Goal: Task Accomplishment & Management: Use online tool/utility

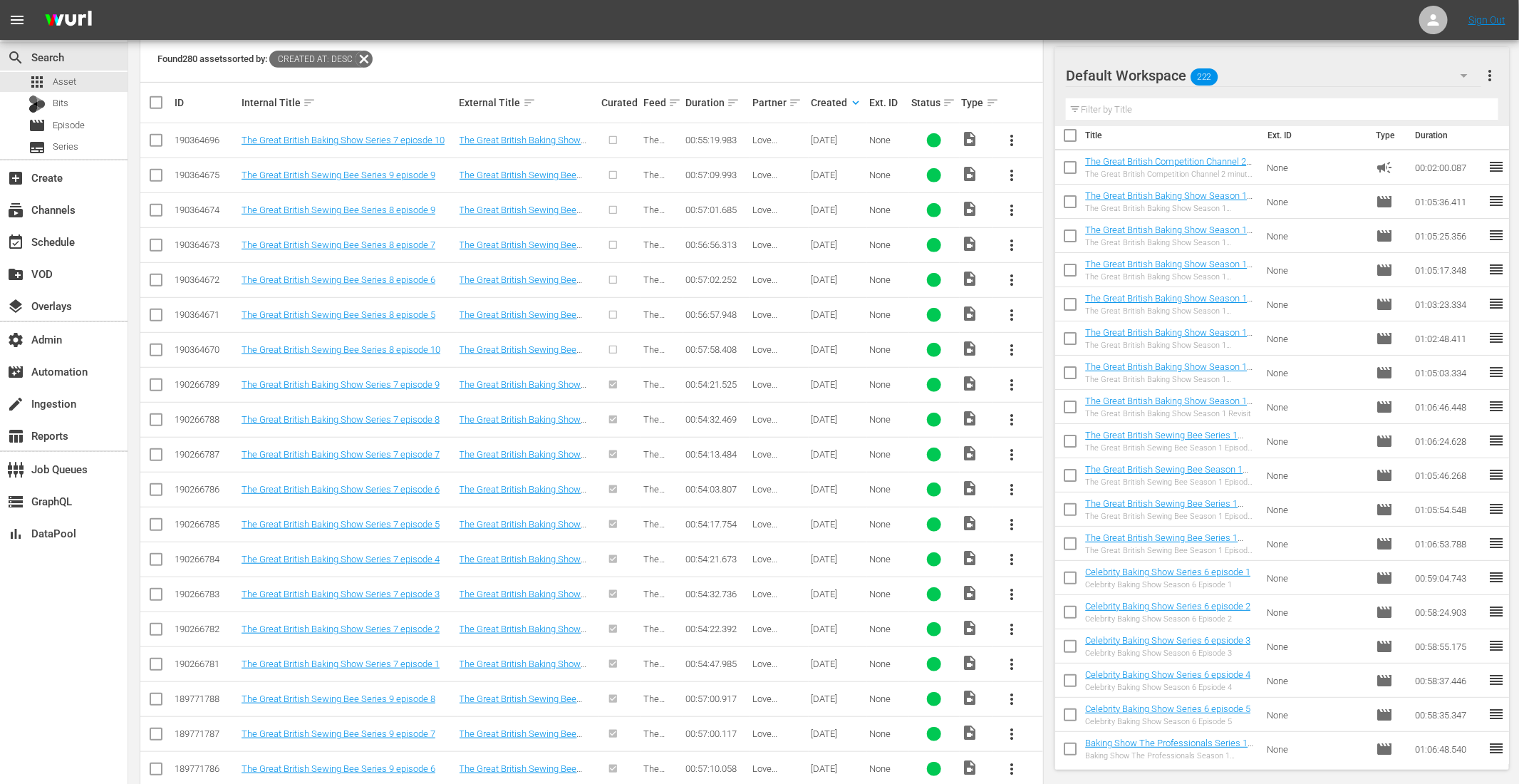
scroll to position [300, 0]
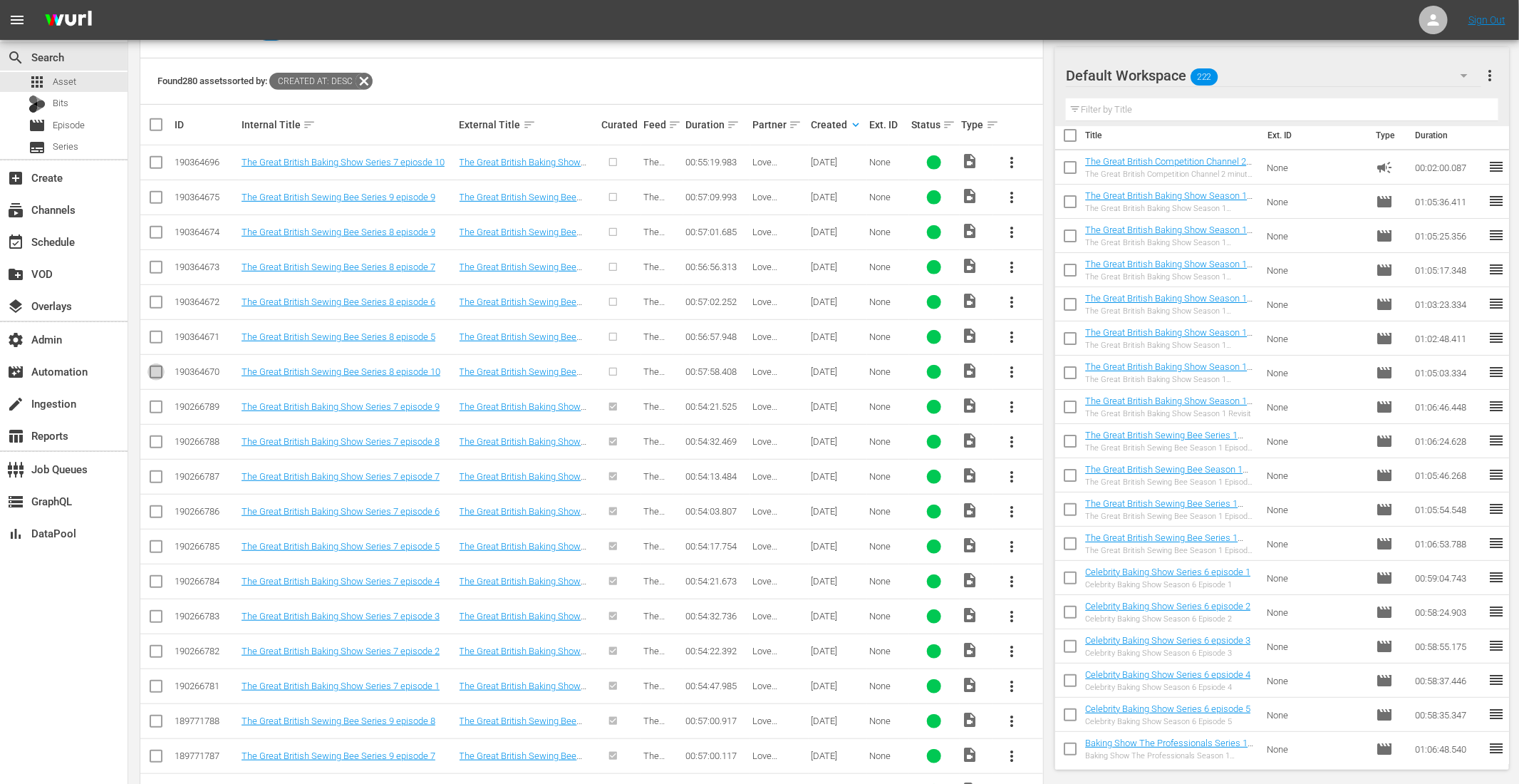
click at [152, 367] on input "checkbox" at bounding box center [156, 375] width 17 height 17
checkbox input "true"
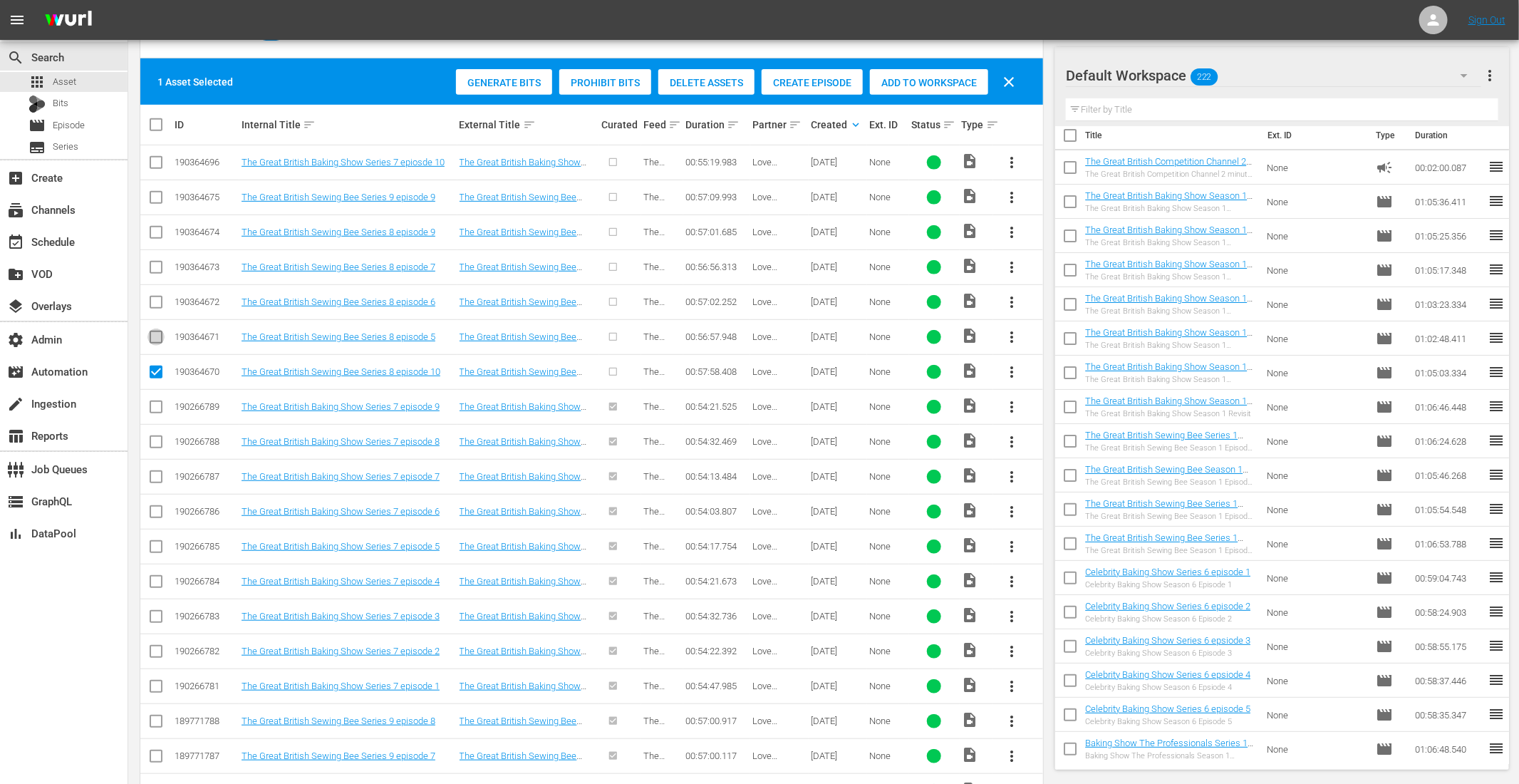
click at [154, 342] on input "checkbox" at bounding box center [156, 340] width 17 height 17
checkbox input "true"
click at [150, 303] on input "checkbox" at bounding box center [156, 305] width 17 height 17
checkbox input "true"
click at [149, 259] on icon at bounding box center [156, 268] width 17 height 17
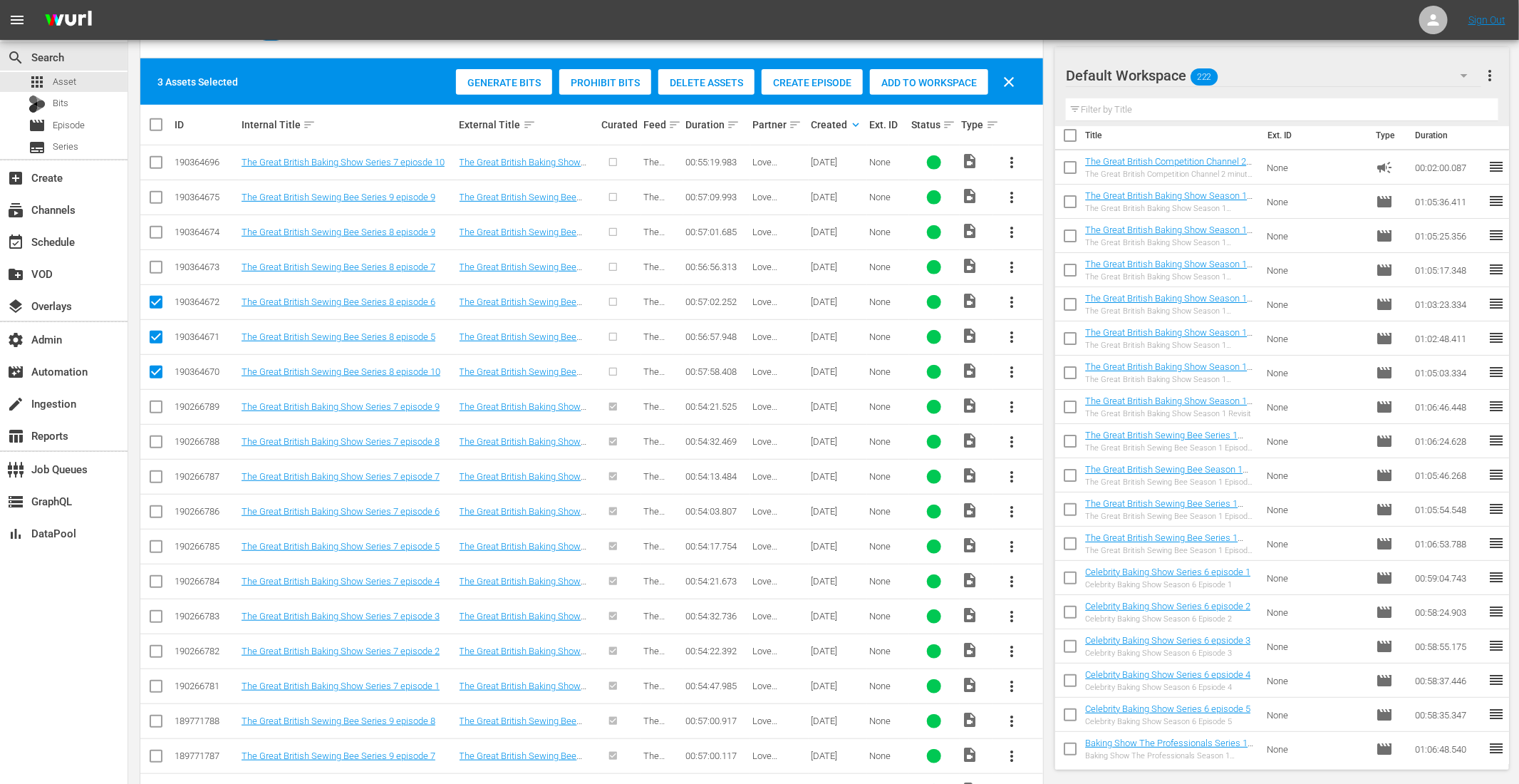
click at [153, 227] on input "checkbox" at bounding box center [156, 235] width 17 height 17
checkbox input "true"
click at [152, 268] on input "checkbox" at bounding box center [156, 270] width 17 height 17
checkbox input "true"
click at [153, 193] on input "checkbox" at bounding box center [156, 200] width 17 height 17
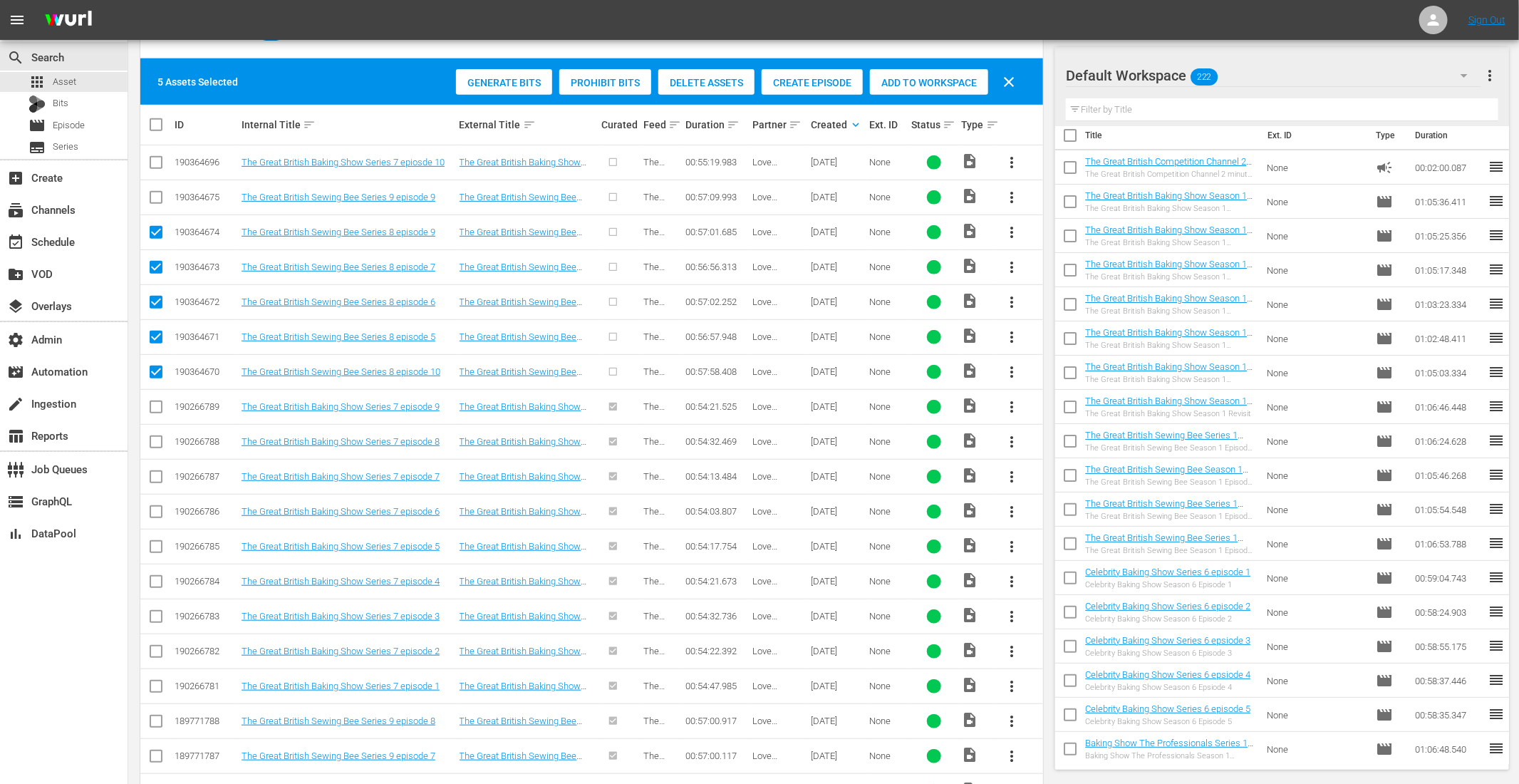
checkbox input "true"
click at [153, 163] on input "checkbox" at bounding box center [156, 166] width 17 height 17
click at [804, 88] on div "Create Episode" at bounding box center [813, 83] width 101 height 27
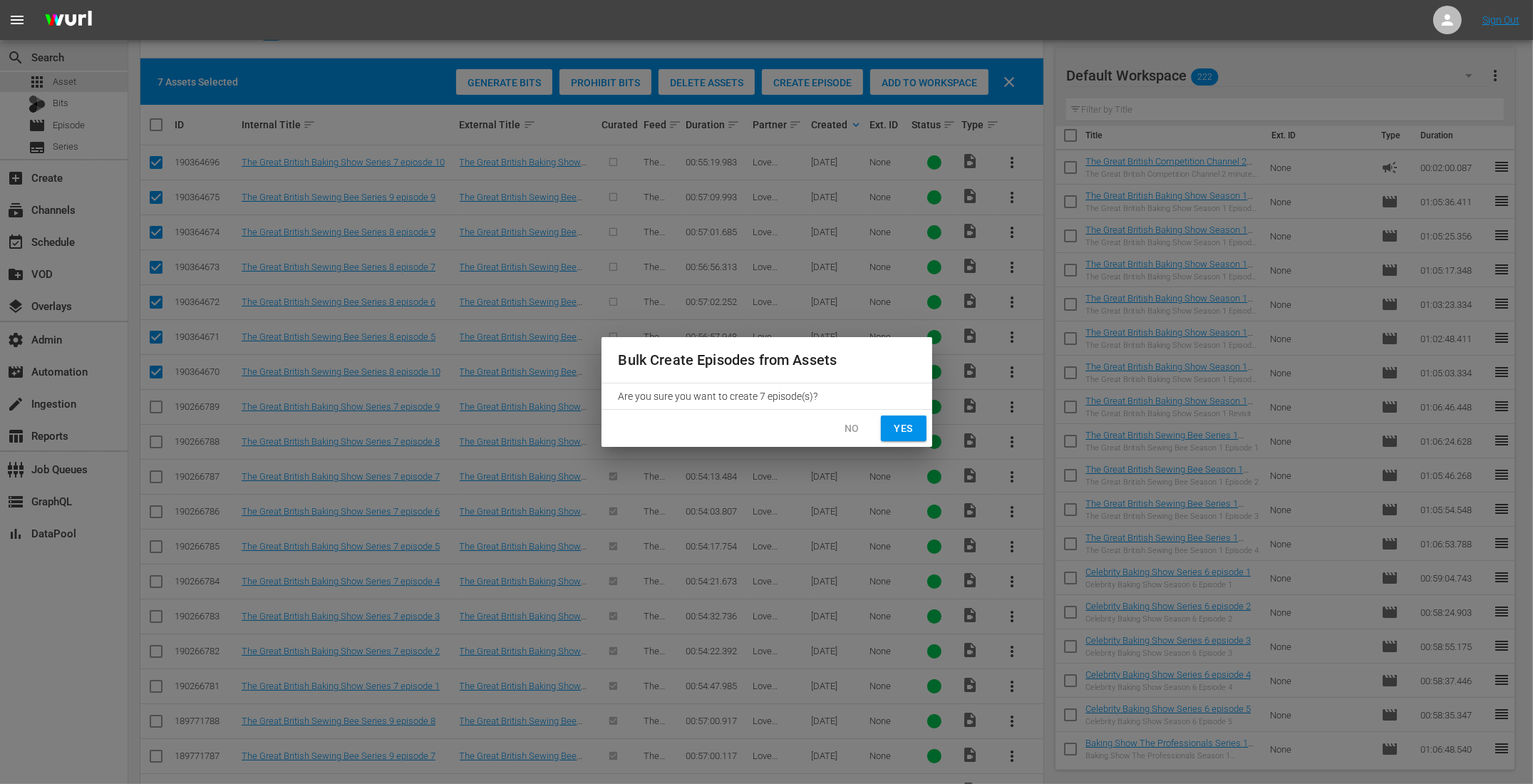
click at [911, 434] on span "Yes" at bounding box center [904, 428] width 23 height 18
checkbox input "false"
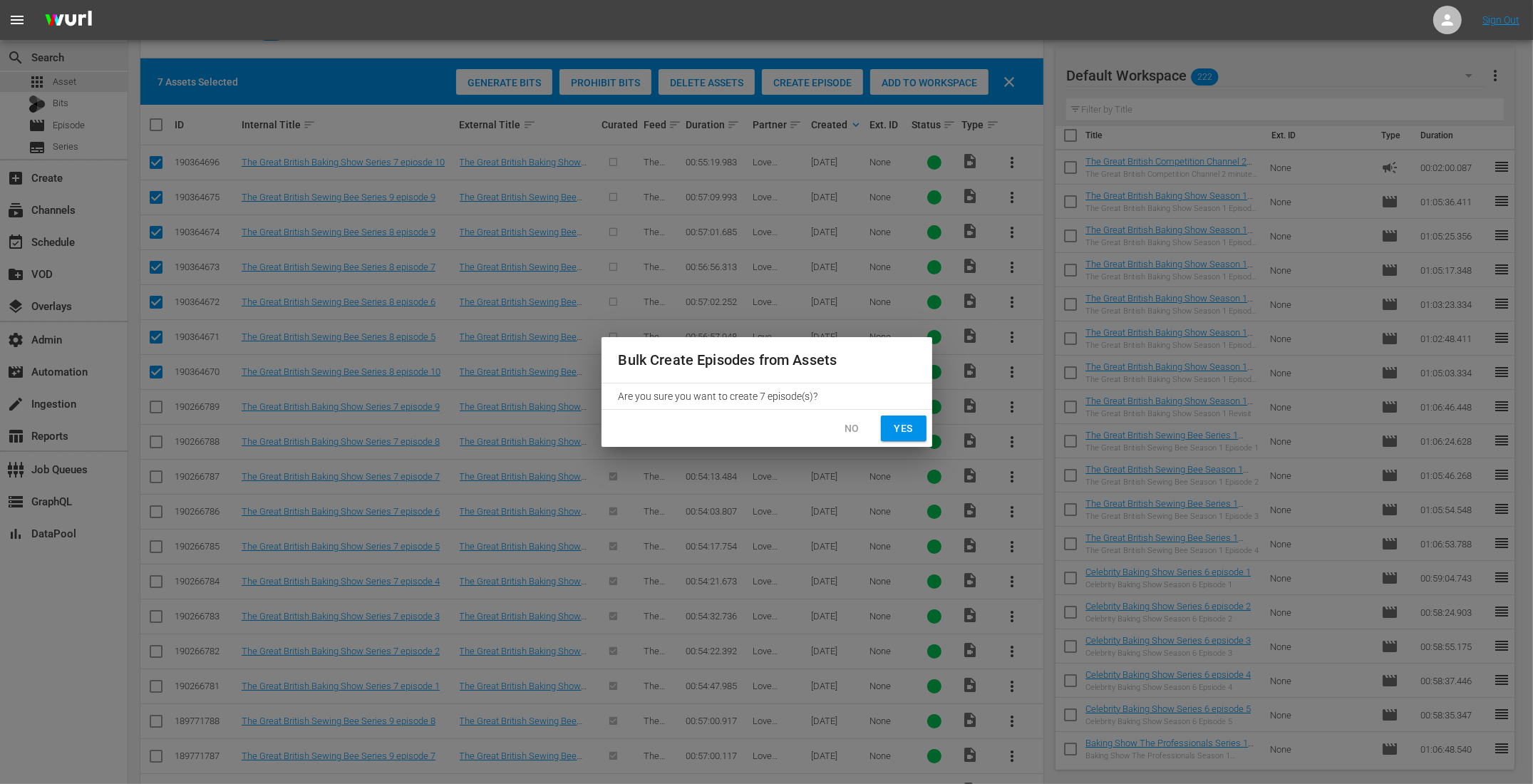
checkbox input "false"
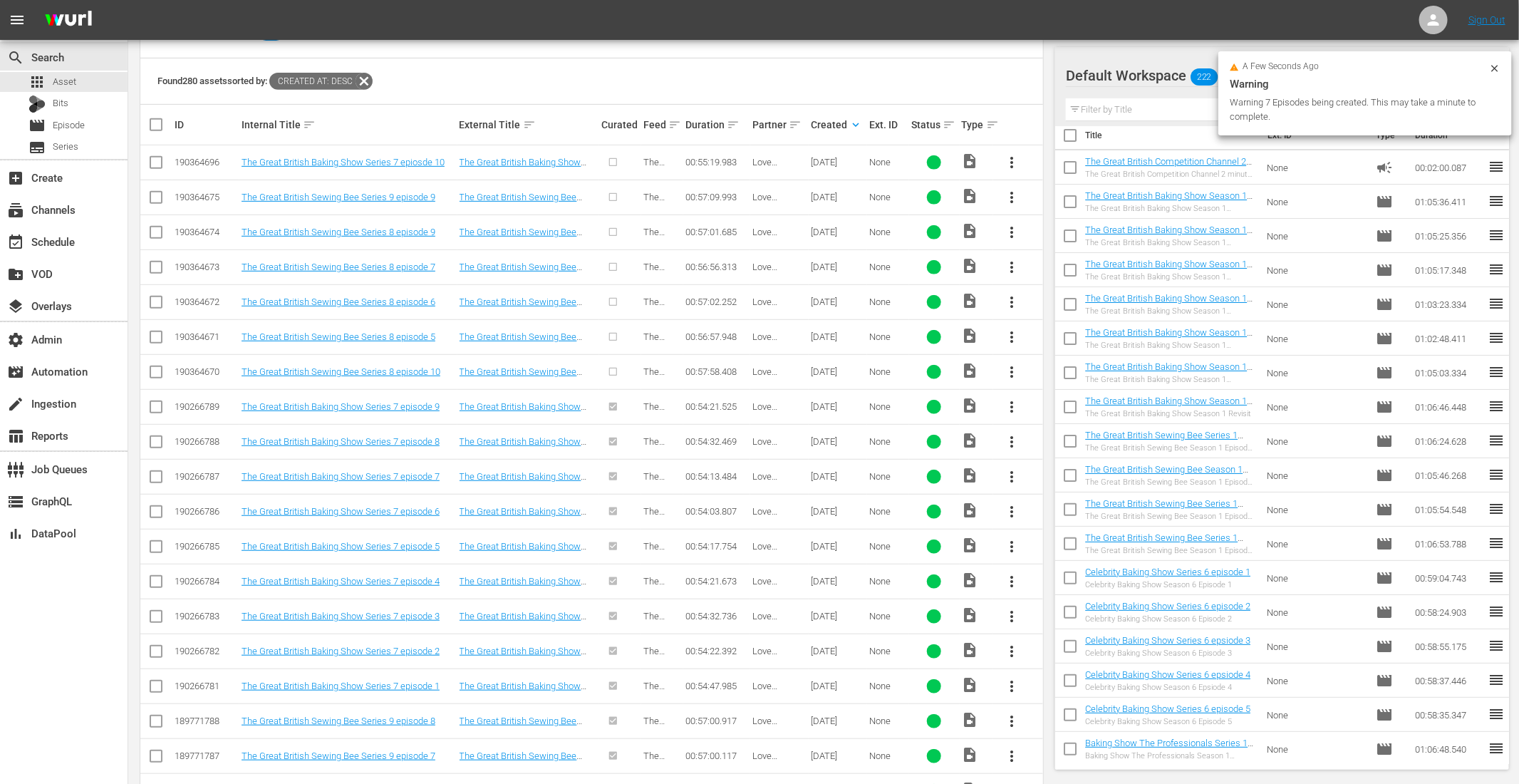
scroll to position [277, 0]
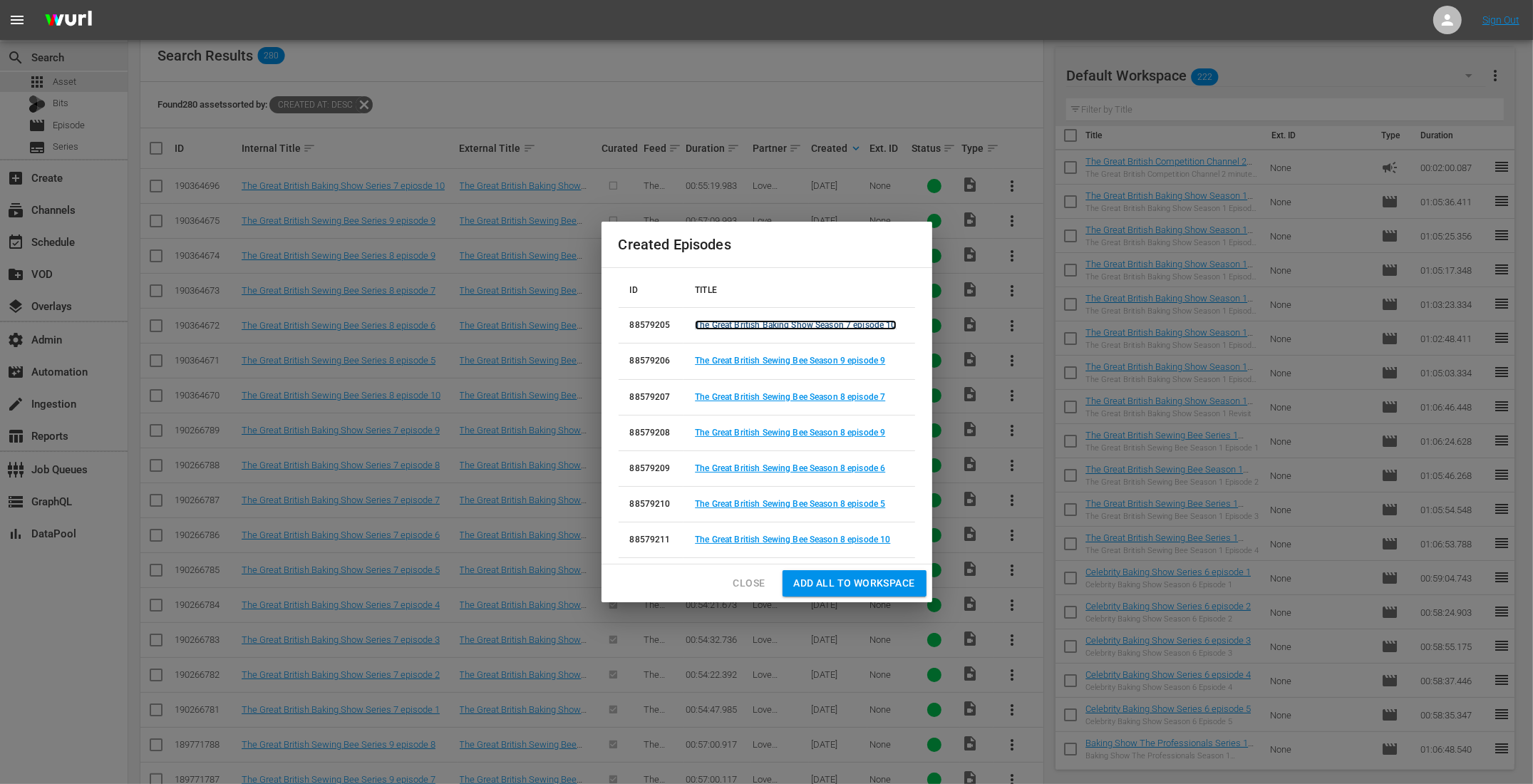
click at [861, 325] on link "The Great British Baking Show Season 7 episode 10" at bounding box center [796, 325] width 201 height 10
click at [866, 364] on link "The Great British Sewing Bee Season 9 episode 9" at bounding box center [790, 360] width 191 height 10
click at [859, 393] on link "The Great British Sewing Bee Season 8 episode 7" at bounding box center [790, 397] width 191 height 10
click at [861, 433] on link "The Great British Sewing Bee Season 8 episode 9" at bounding box center [790, 432] width 191 height 10
click at [860, 469] on link "The Great British Sewing Bee Season 8 episode 6" at bounding box center [790, 468] width 191 height 10
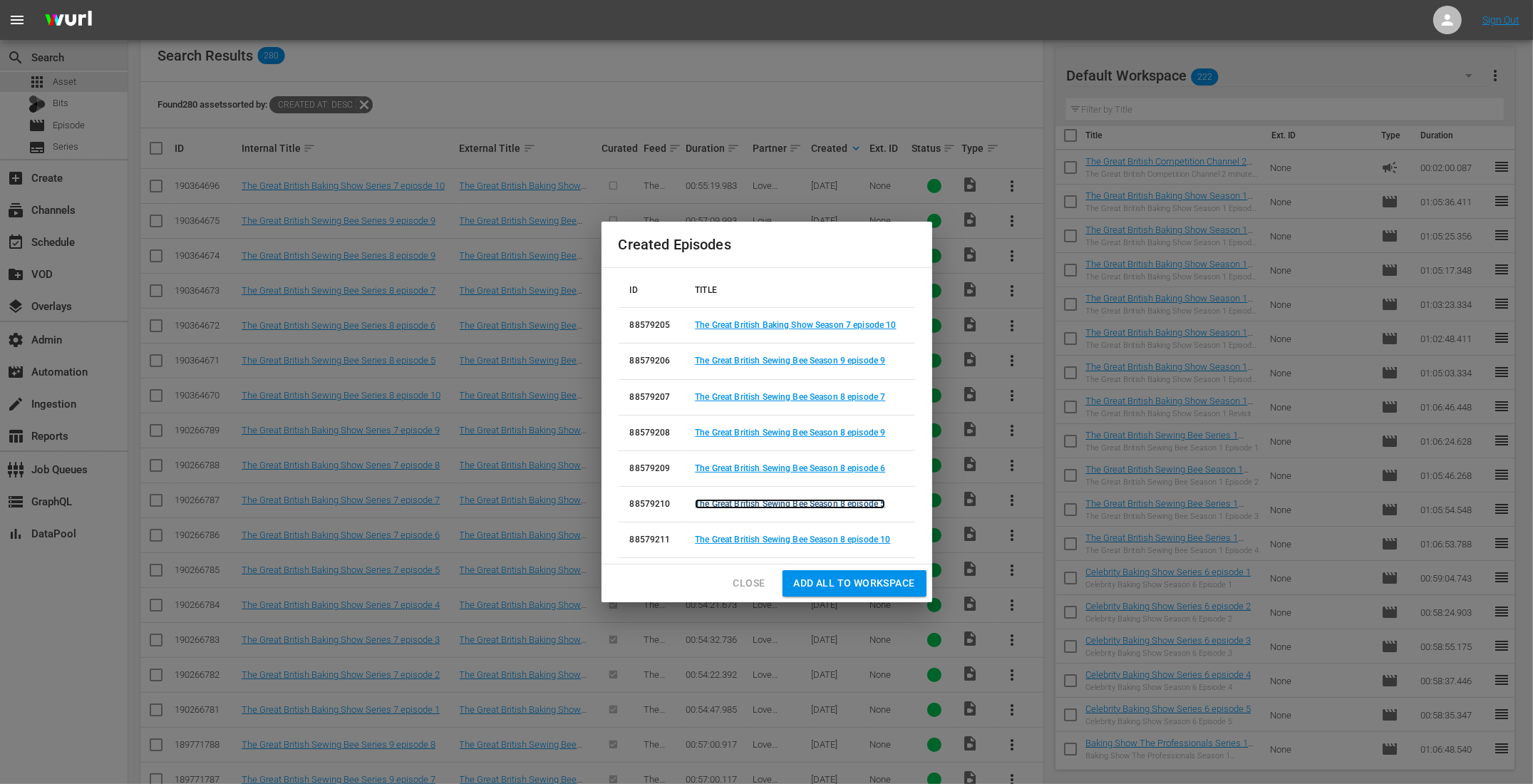
click at [856, 503] on link "The Great British Sewing Bee Season 8 episode 5" at bounding box center [790, 504] width 191 height 10
click at [856, 542] on link "The Great British Sewing Bee Season 8 episode 10" at bounding box center [793, 539] width 196 height 10
click at [755, 590] on span "Close" at bounding box center [749, 583] width 32 height 18
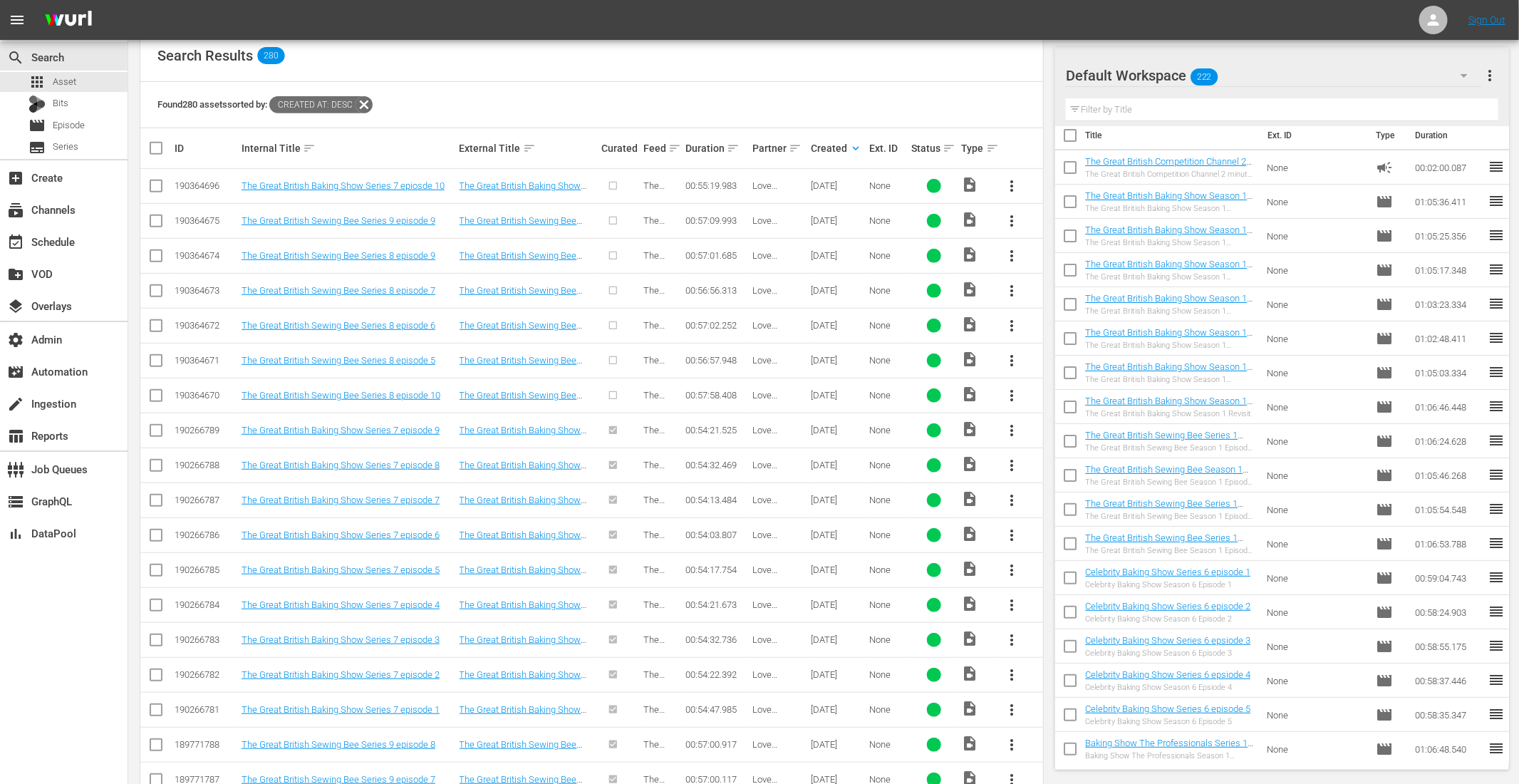
scroll to position [266, 0]
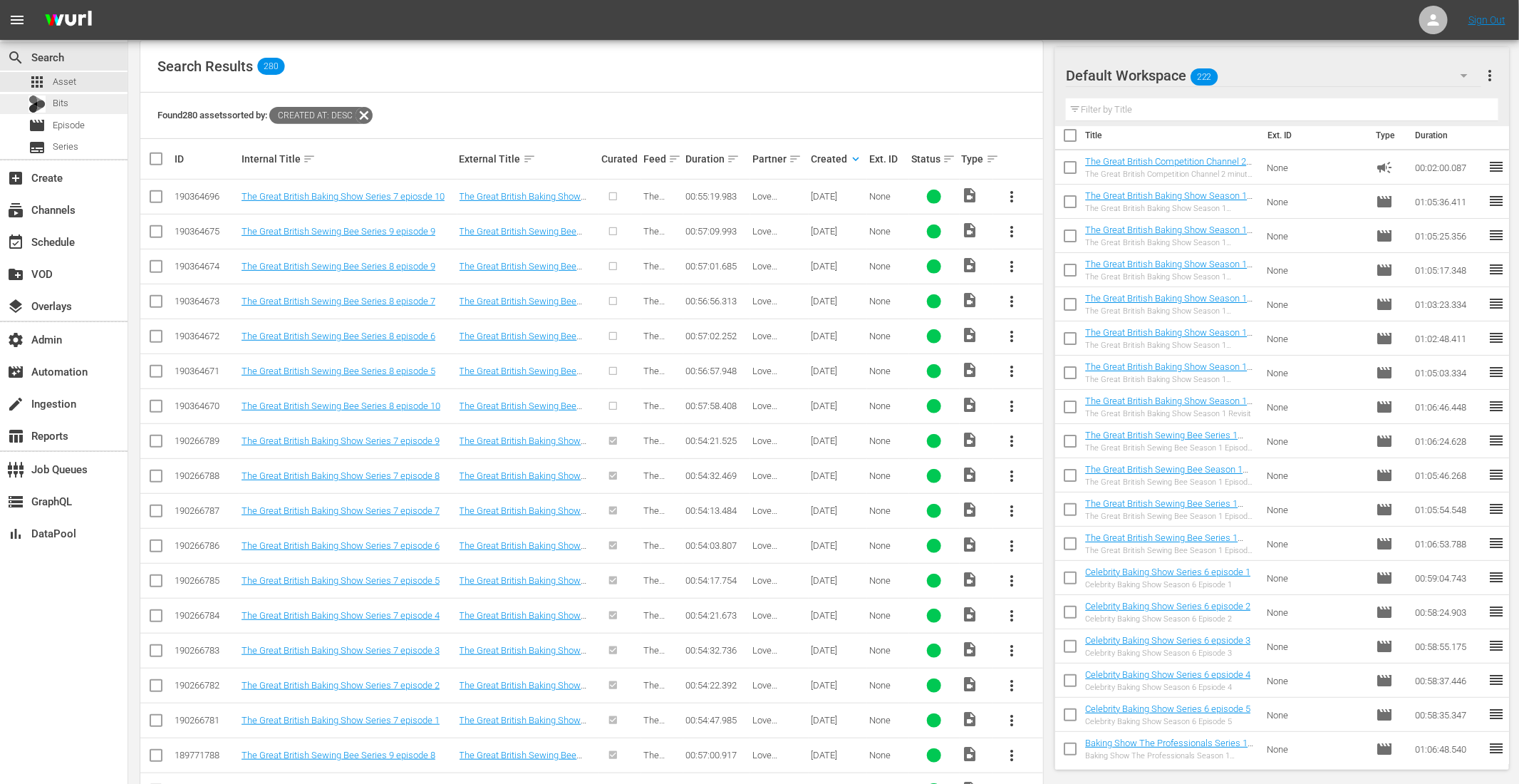
click at [70, 106] on div "Bits" at bounding box center [63, 104] width 128 height 20
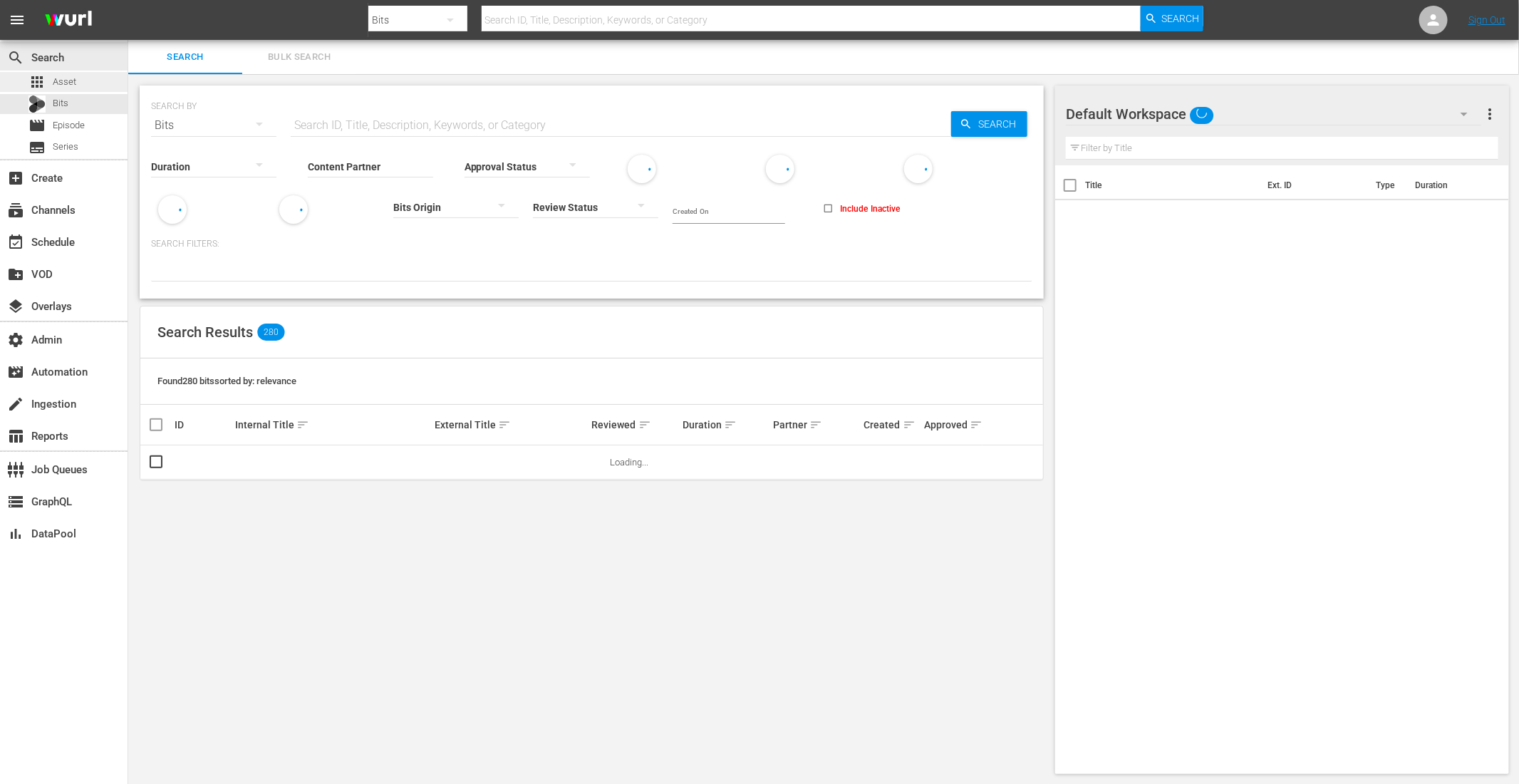
click at [80, 77] on div "apps Asset" at bounding box center [63, 82] width 128 height 20
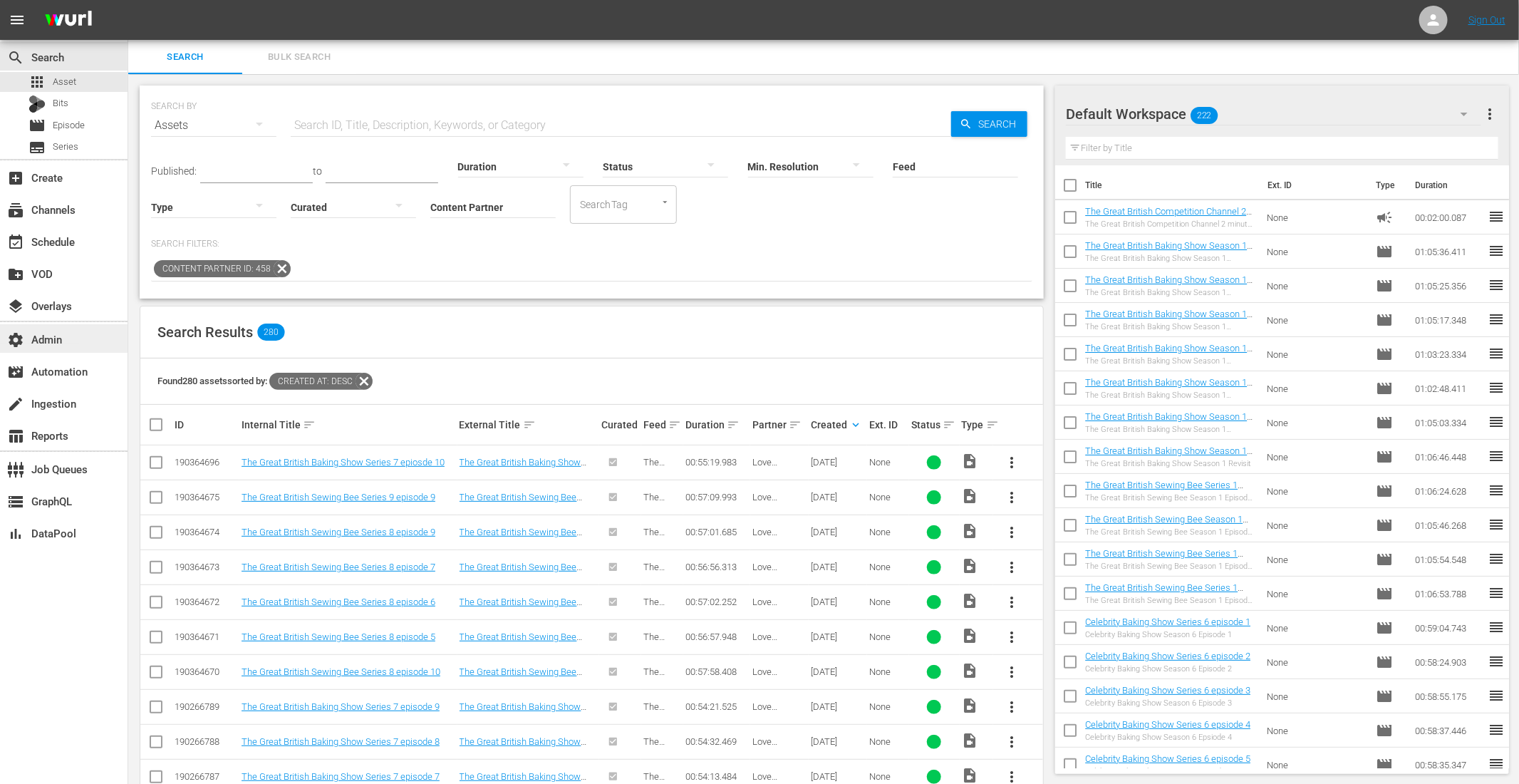
click at [66, 332] on div "settings Admin" at bounding box center [40, 337] width 80 height 13
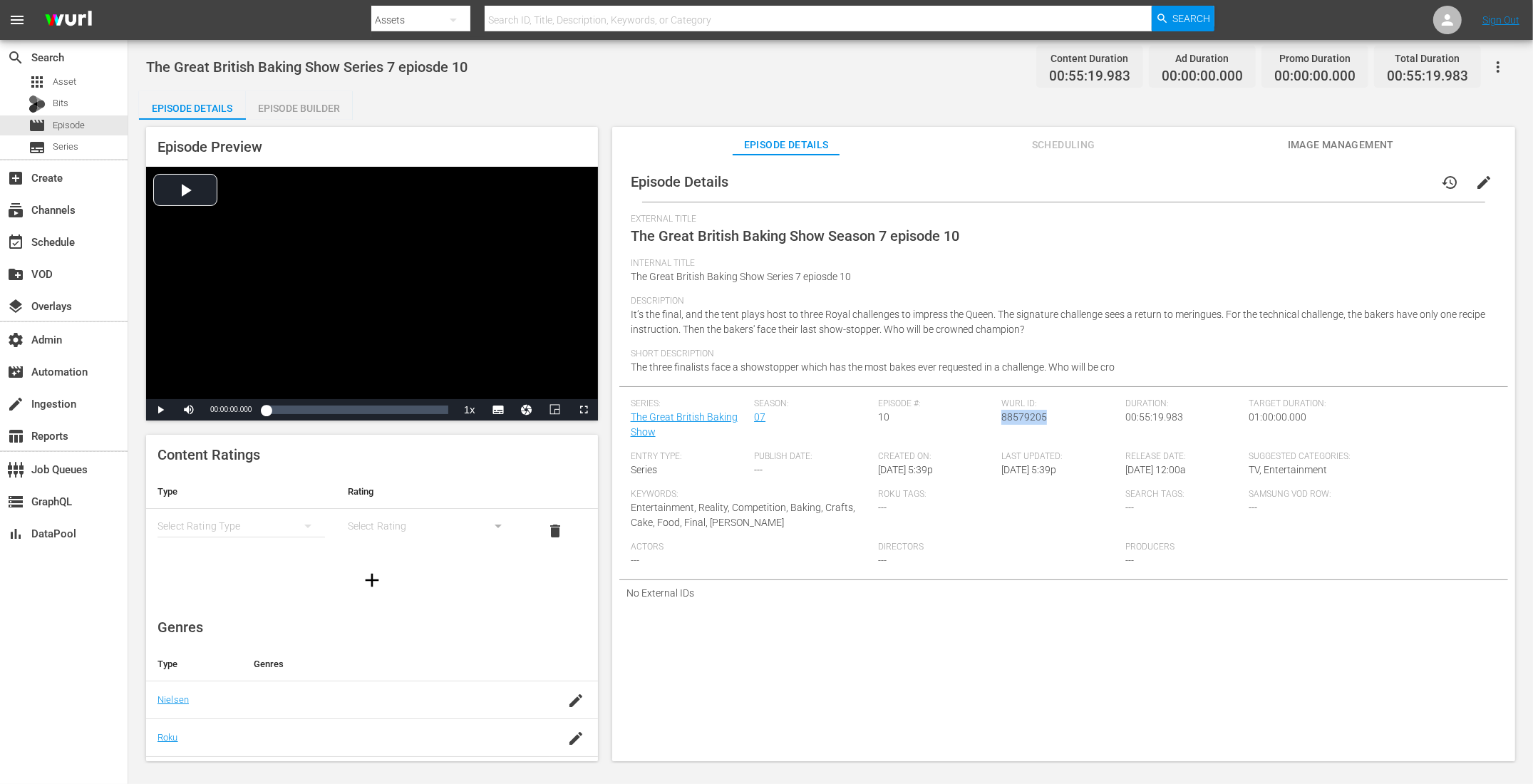
drag, startPoint x: 1045, startPoint y: 422, endPoint x: 998, endPoint y: 421, distance: 47.0
click at [1001, 421] on div "Wurl ID: 88579205" at bounding box center [1063, 424] width 124 height 53
copy span "88579205"
click at [300, 98] on div "Episode Builder" at bounding box center [300, 108] width 107 height 34
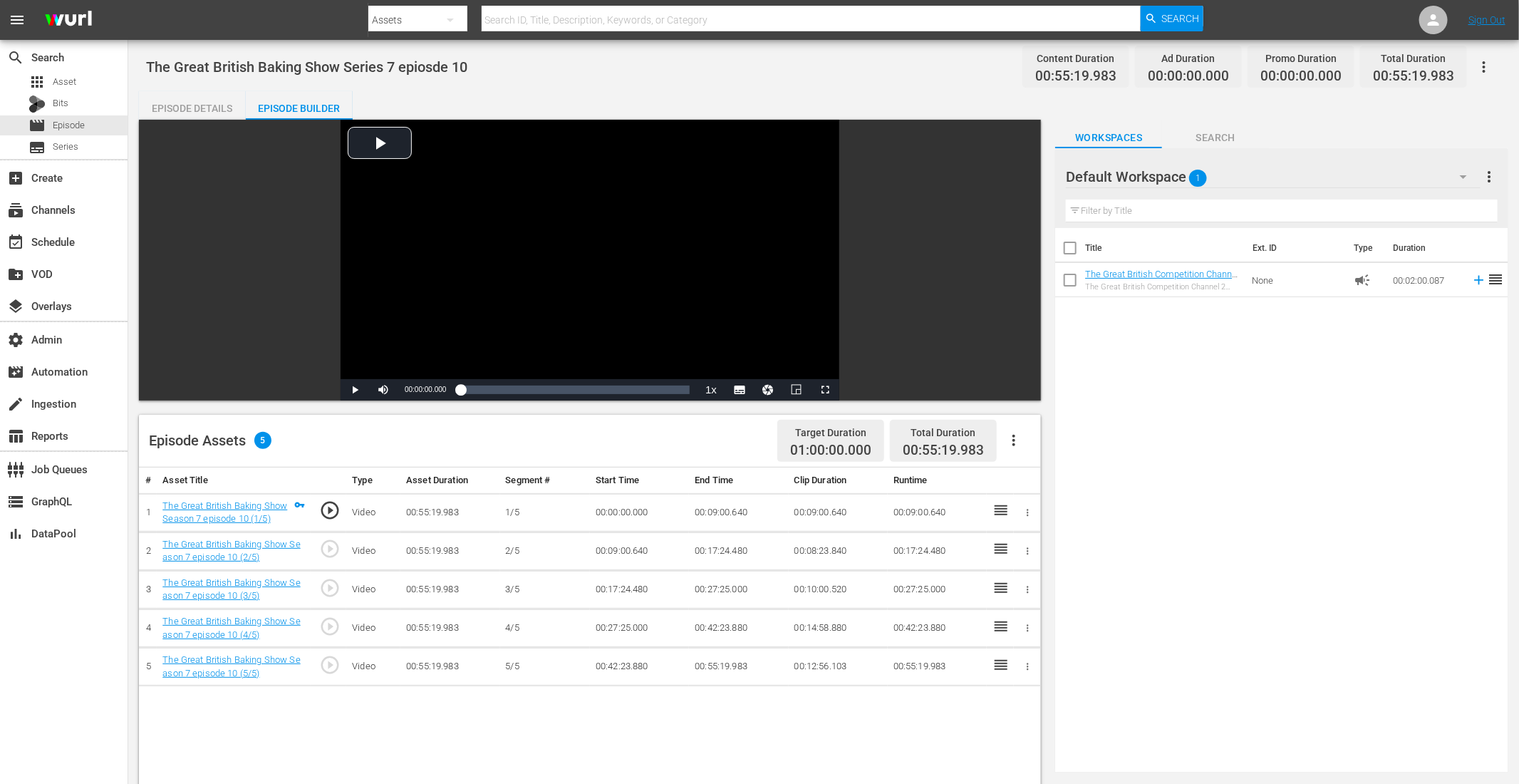
scroll to position [285, 0]
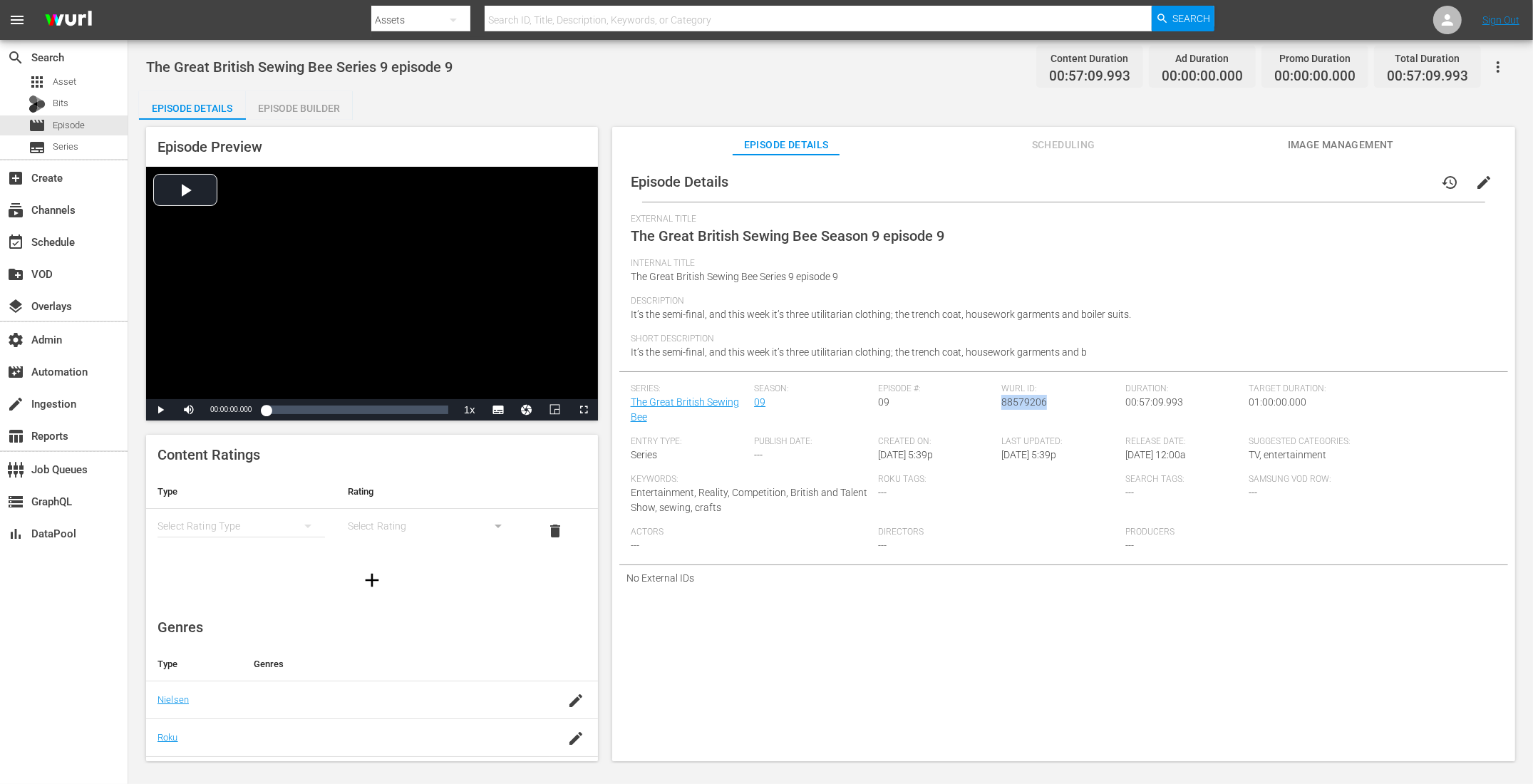
drag, startPoint x: 1043, startPoint y: 404, endPoint x: 999, endPoint y: 406, distance: 44.0
click at [1001, 406] on div "Wurl ID: 88579206" at bounding box center [1063, 409] width 124 height 53
copy span "88579206"
click at [295, 103] on div "Episode Builder" at bounding box center [300, 108] width 107 height 34
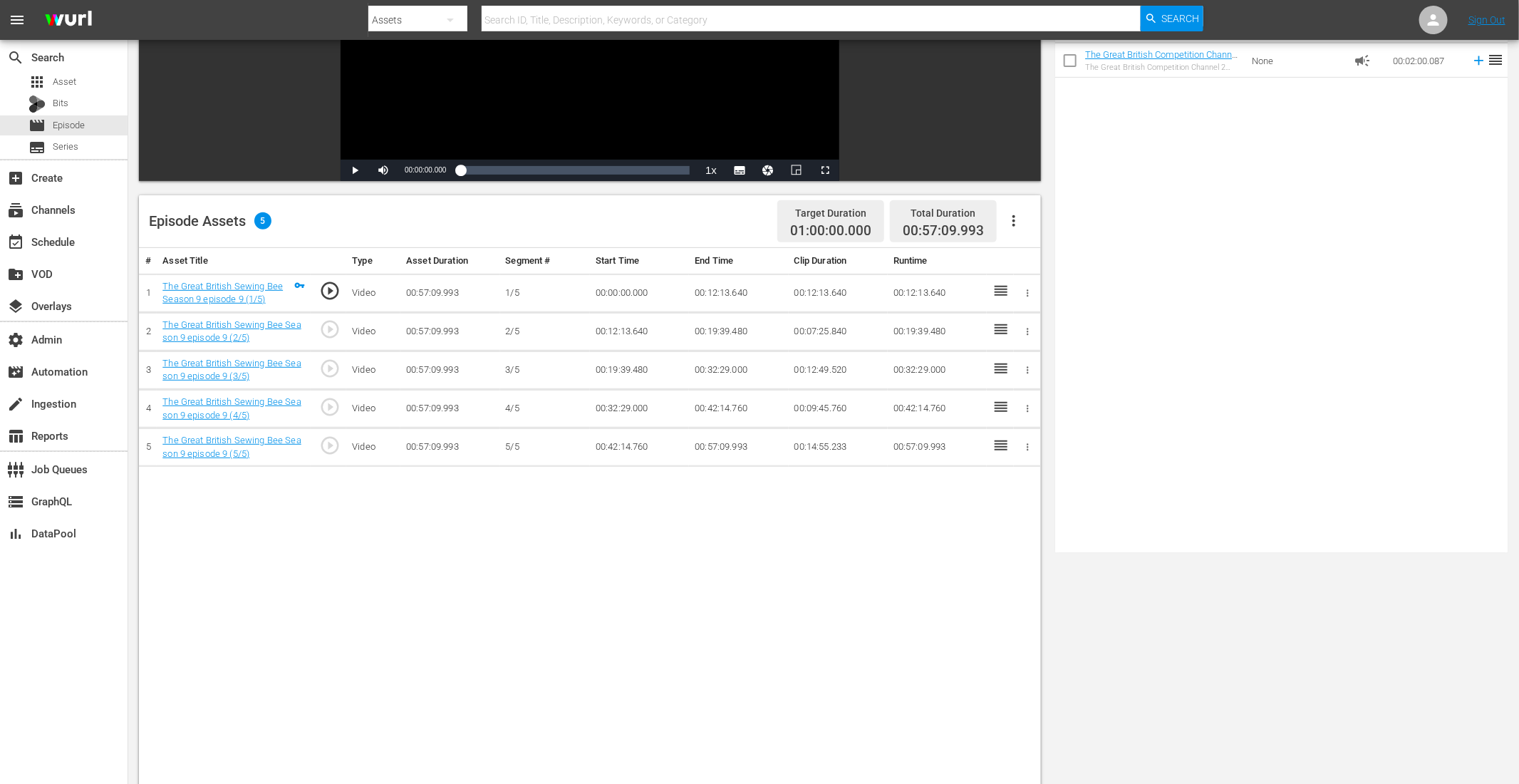
scroll to position [318, 0]
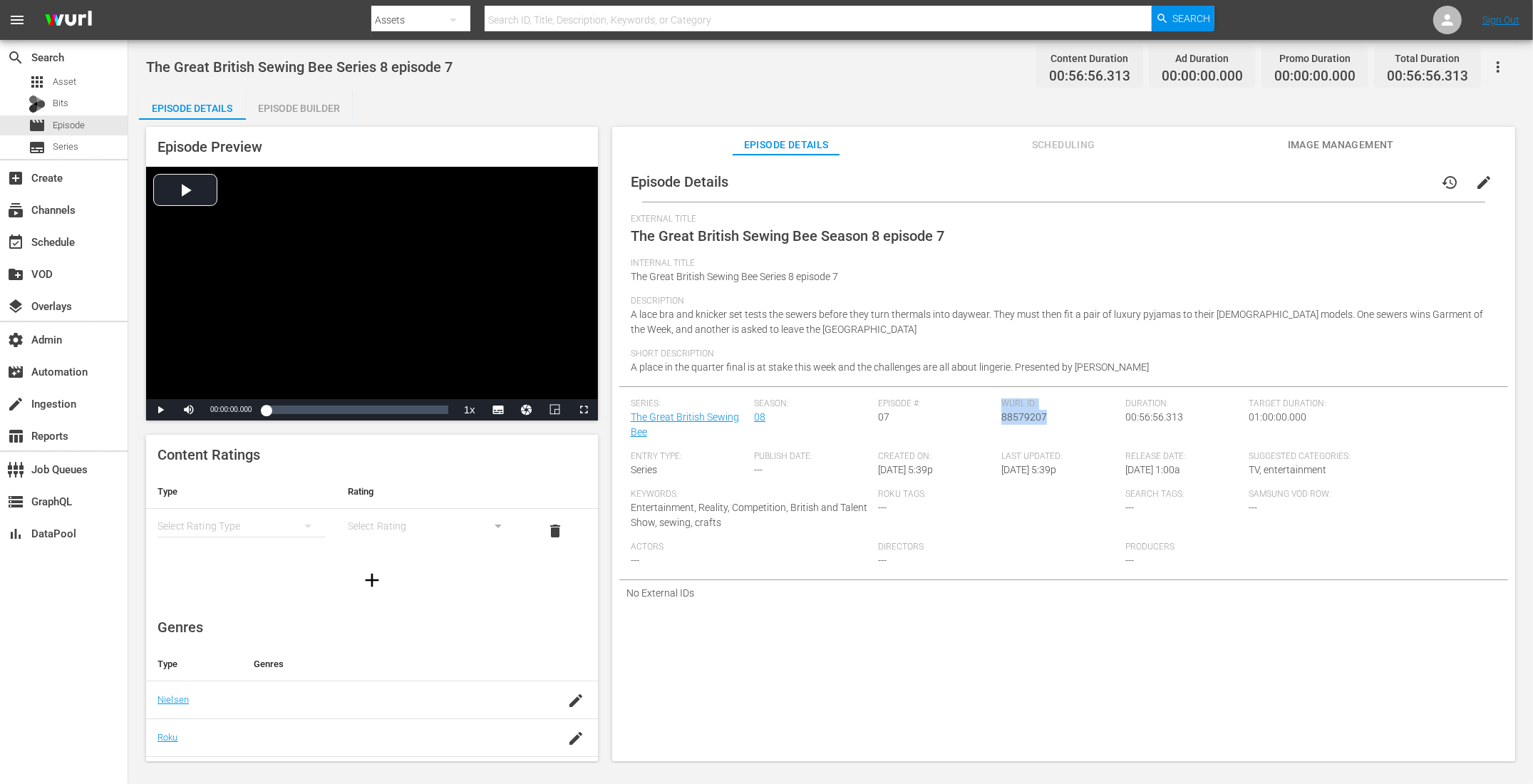
drag, startPoint x: 1042, startPoint y: 417, endPoint x: 997, endPoint y: 423, distance: 45.4
click at [997, 423] on div "Series: The Great British Sewing Bee Season: 08 Episode #: 07 Wurl ID: 88579207…" at bounding box center [1063, 489] width 866 height 181
click at [1042, 416] on div "Wurl ID: 88579207" at bounding box center [1063, 424] width 124 height 53
drag, startPoint x: 1045, startPoint y: 419, endPoint x: 1000, endPoint y: 420, distance: 45.0
click at [1001, 420] on div "Wurl ID: 88579207" at bounding box center [1063, 424] width 124 height 53
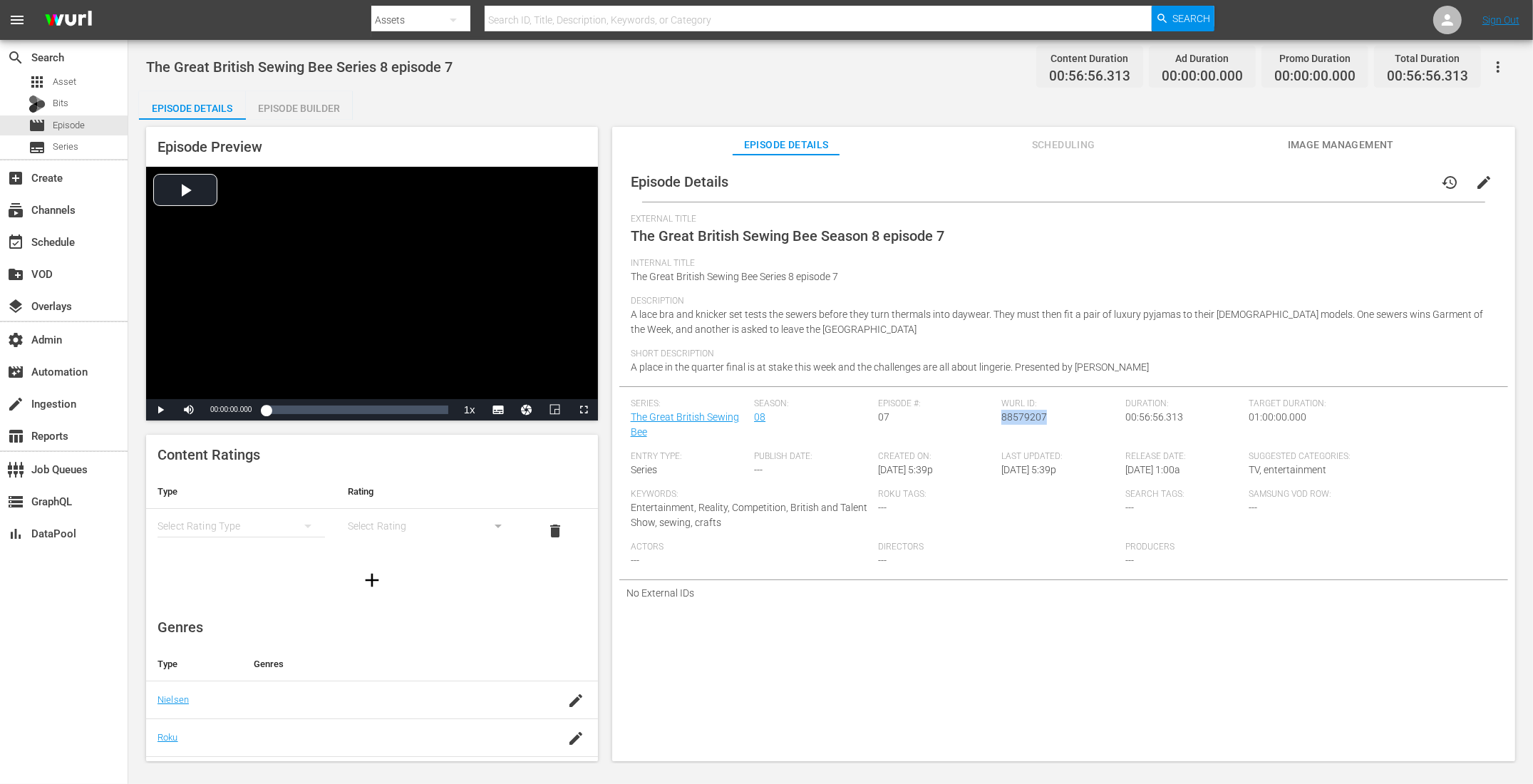
copy span "88579207"
click at [335, 99] on div "Episode Builder" at bounding box center [300, 108] width 107 height 34
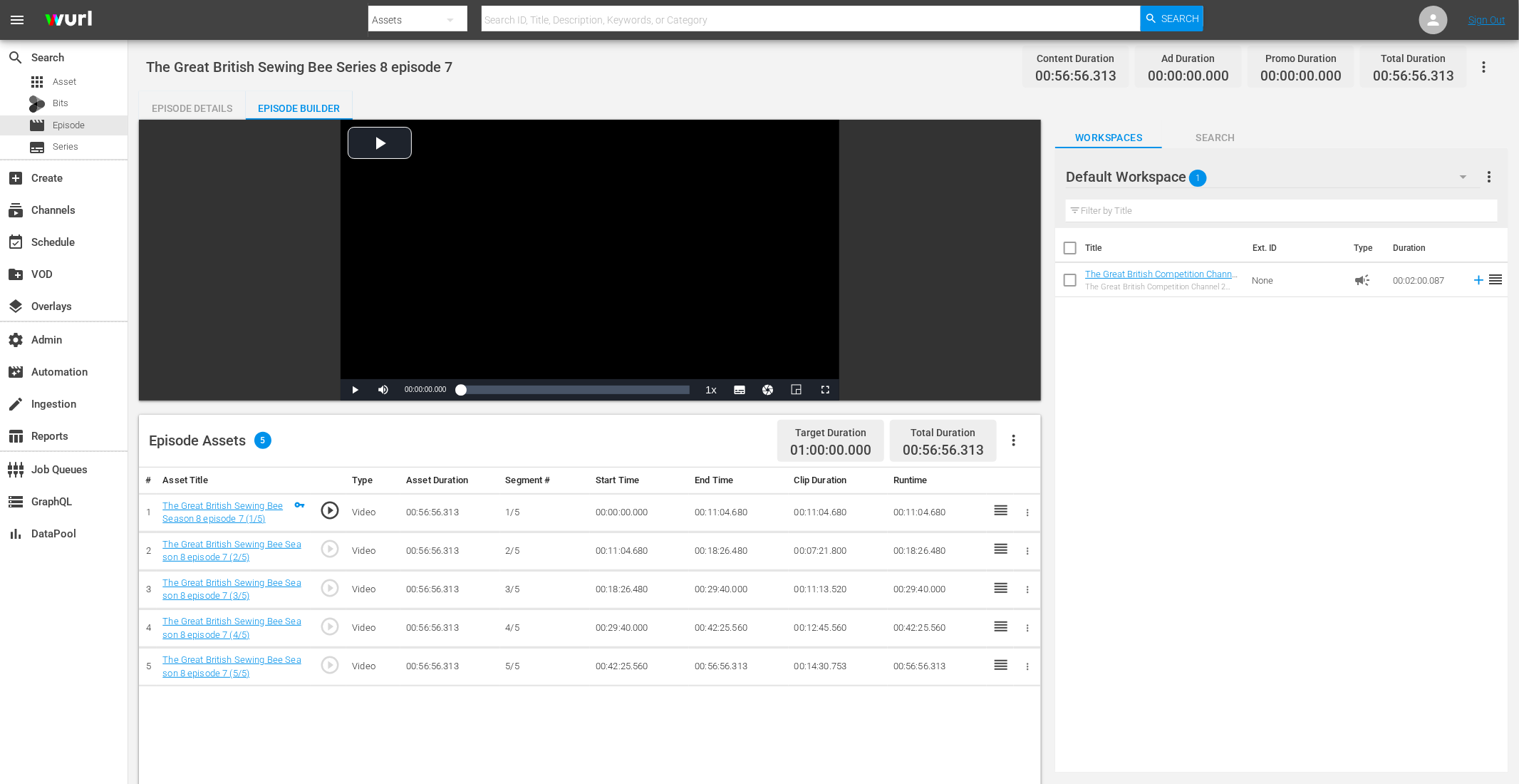
scroll to position [370, 0]
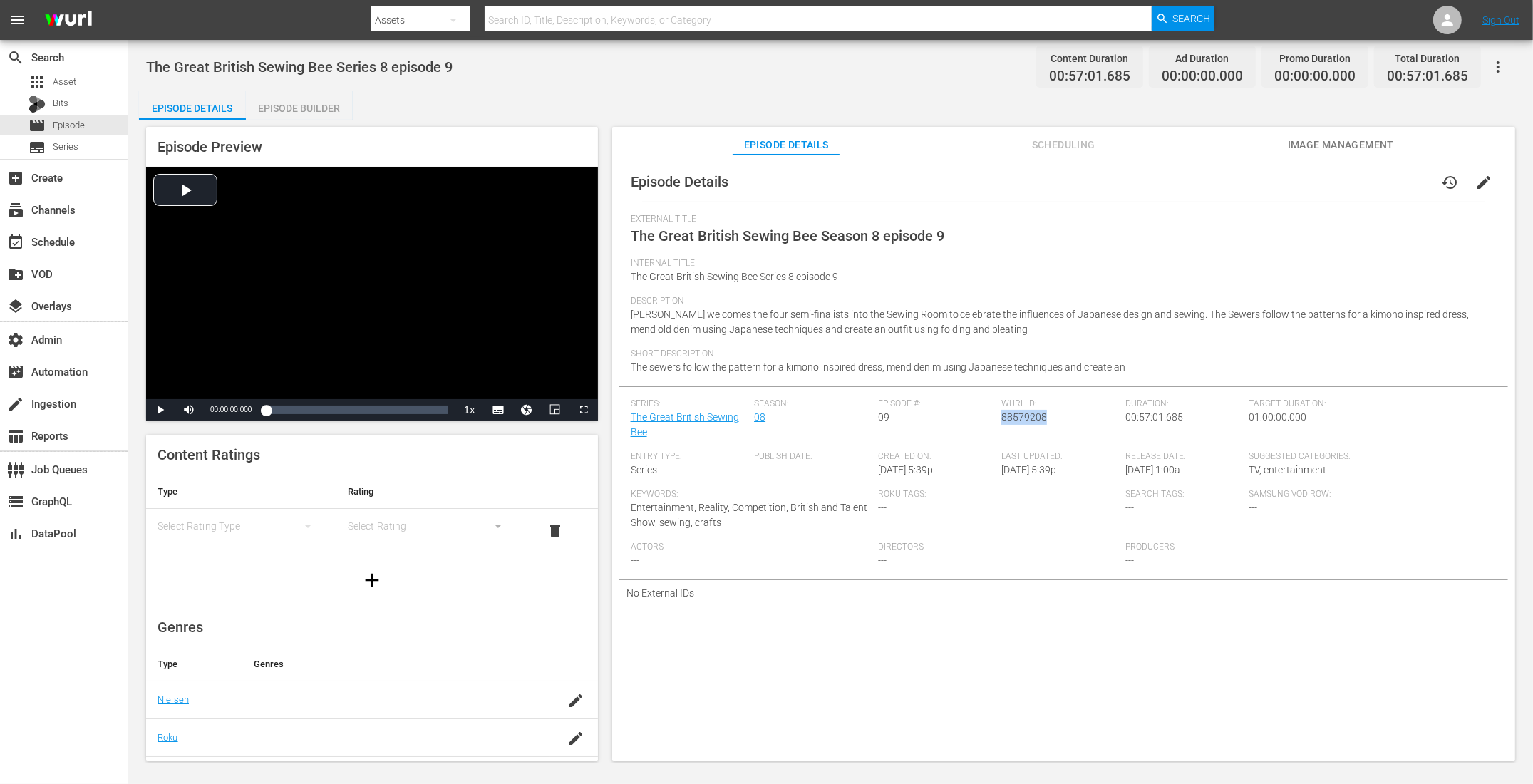
drag, startPoint x: 1044, startPoint y: 419, endPoint x: 1000, endPoint y: 419, distance: 44.0
click at [1001, 419] on div "[PERSON_NAME] ID: 88579208" at bounding box center [1063, 424] width 124 height 53
copy span "88579208"
click at [299, 108] on div "Episode Builder" at bounding box center [300, 108] width 107 height 34
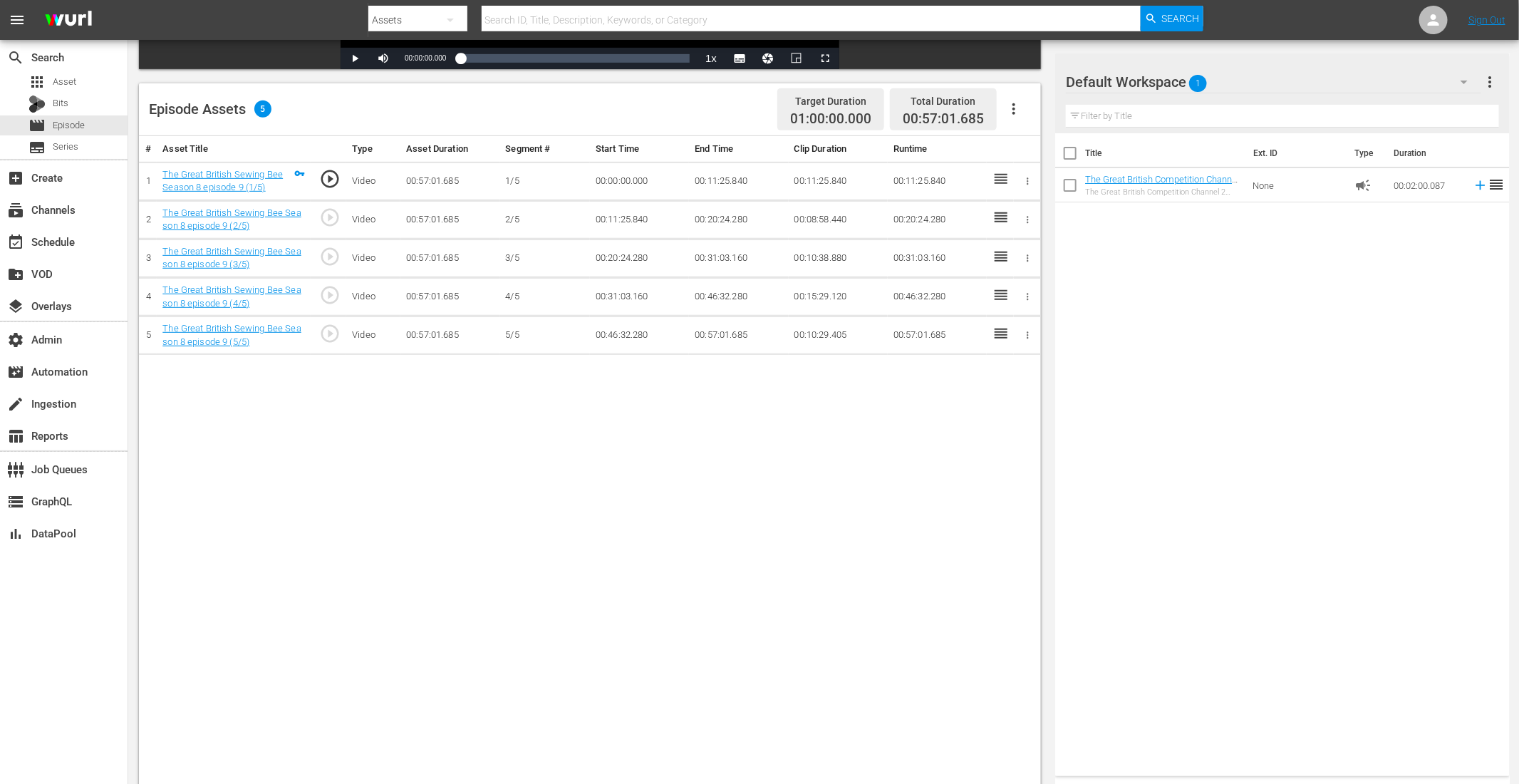
scroll to position [370, 0]
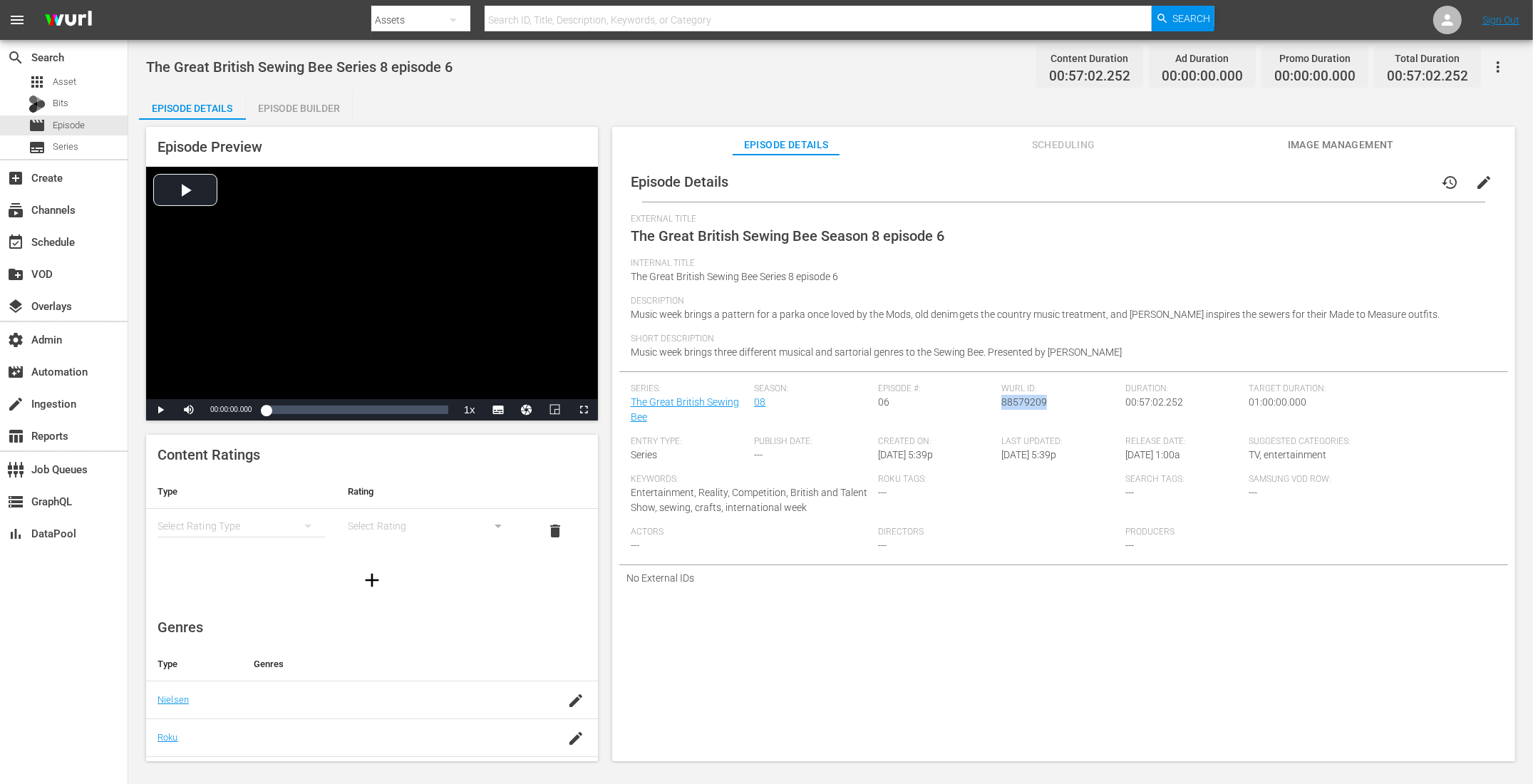
drag, startPoint x: 1044, startPoint y: 402, endPoint x: 999, endPoint y: 406, distance: 45.2
click at [1001, 406] on div "Wurl ID: 88579209" at bounding box center [1063, 409] width 124 height 53
copy span "88579209"
click at [323, 106] on div "Episode Builder" at bounding box center [300, 108] width 107 height 34
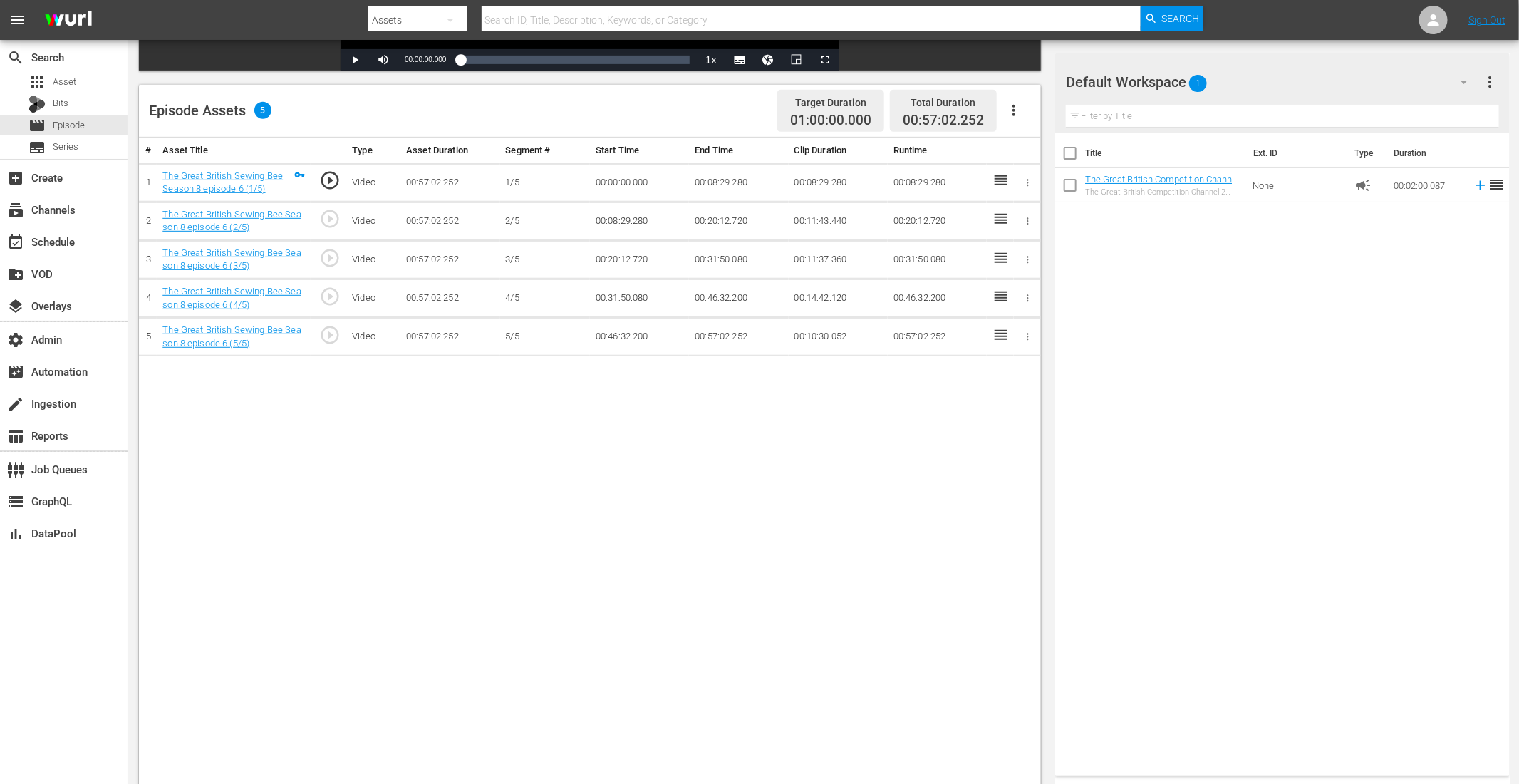
scroll to position [370, 0]
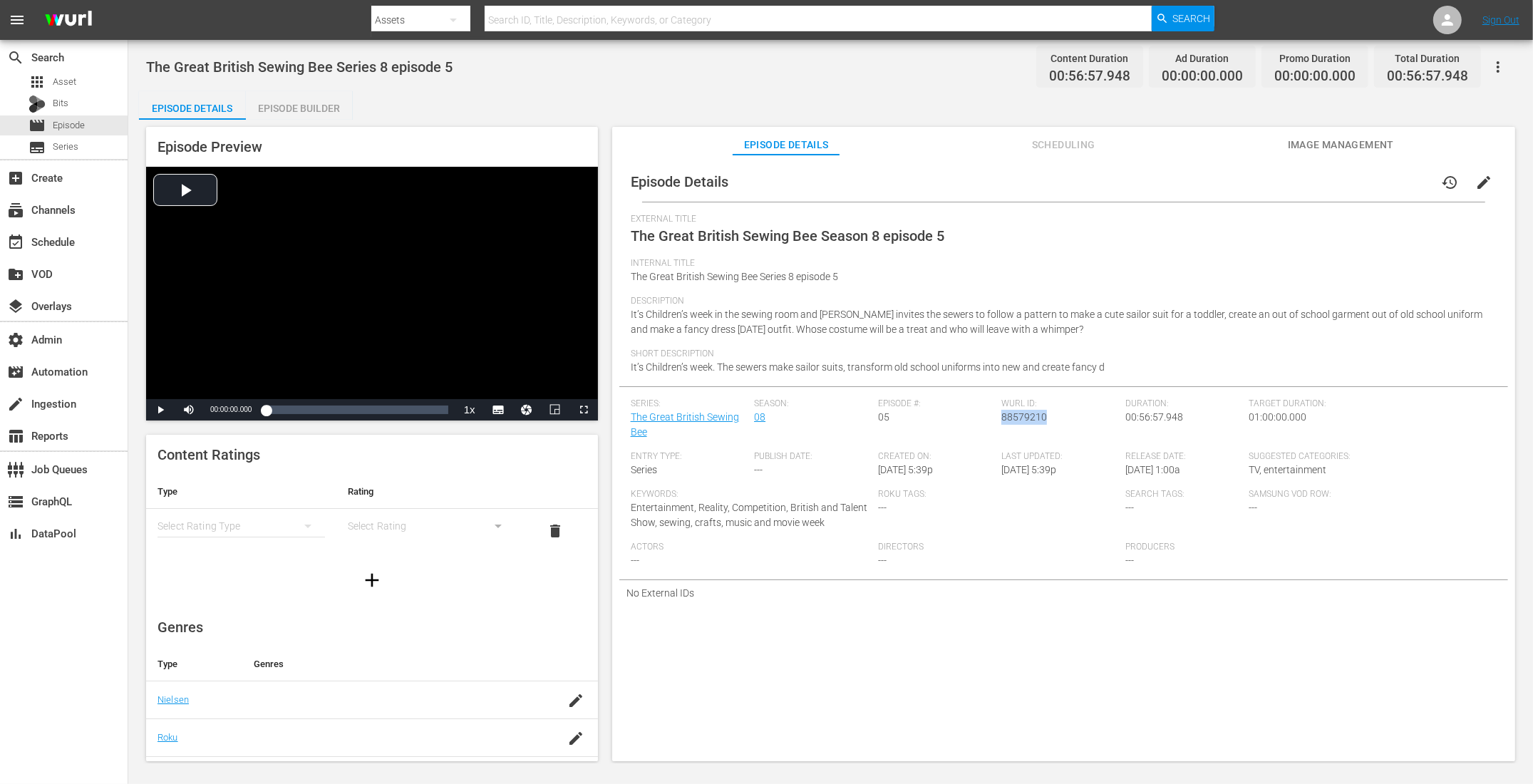
drag, startPoint x: 1042, startPoint y: 419, endPoint x: 1001, endPoint y: 419, distance: 41.0
click at [1001, 419] on div "[PERSON_NAME] ID: 88579210" at bounding box center [1063, 424] width 124 height 53
copy span "88579210"
click at [295, 111] on div "Episode Builder" at bounding box center [300, 108] width 107 height 34
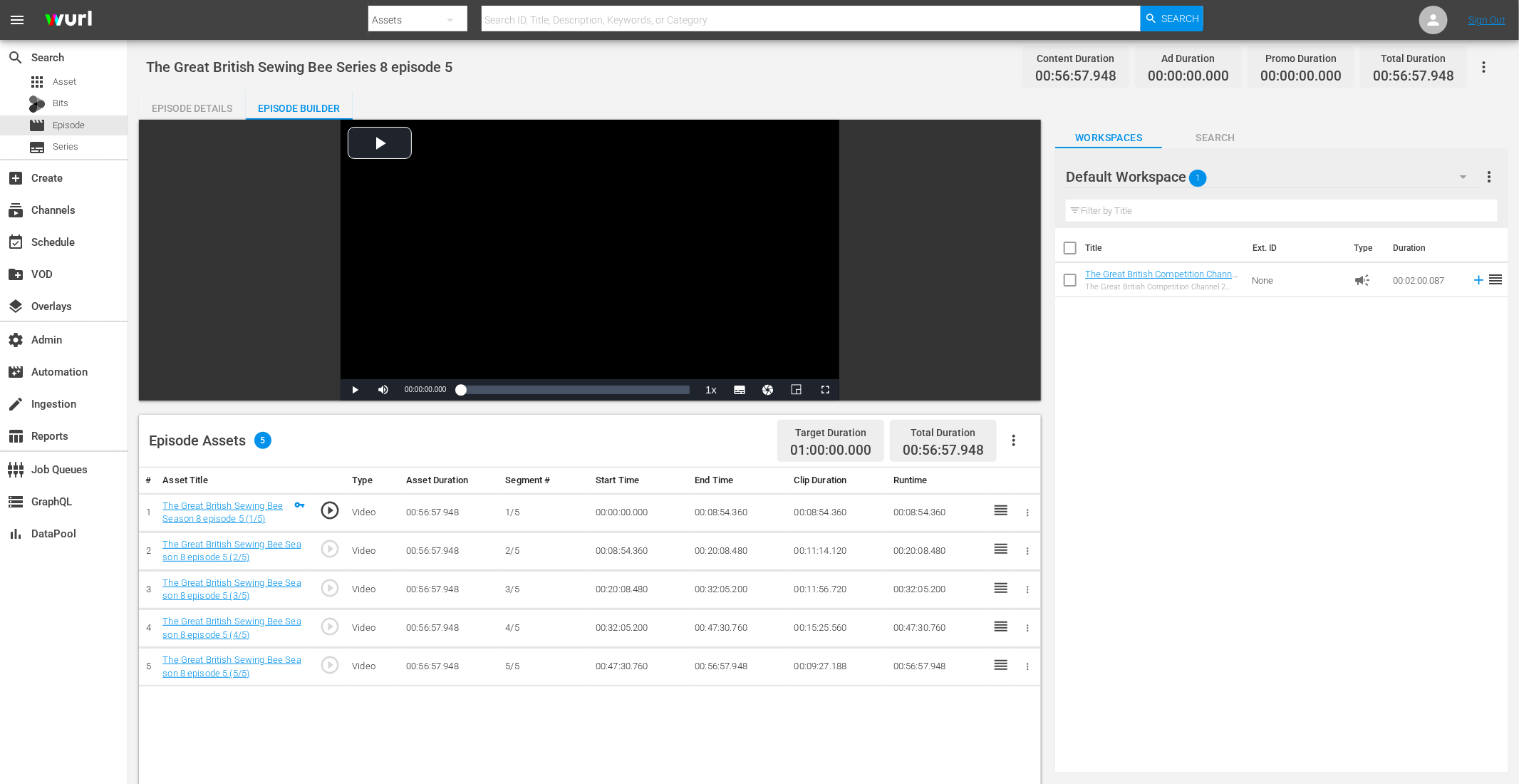
scroll to position [370, 0]
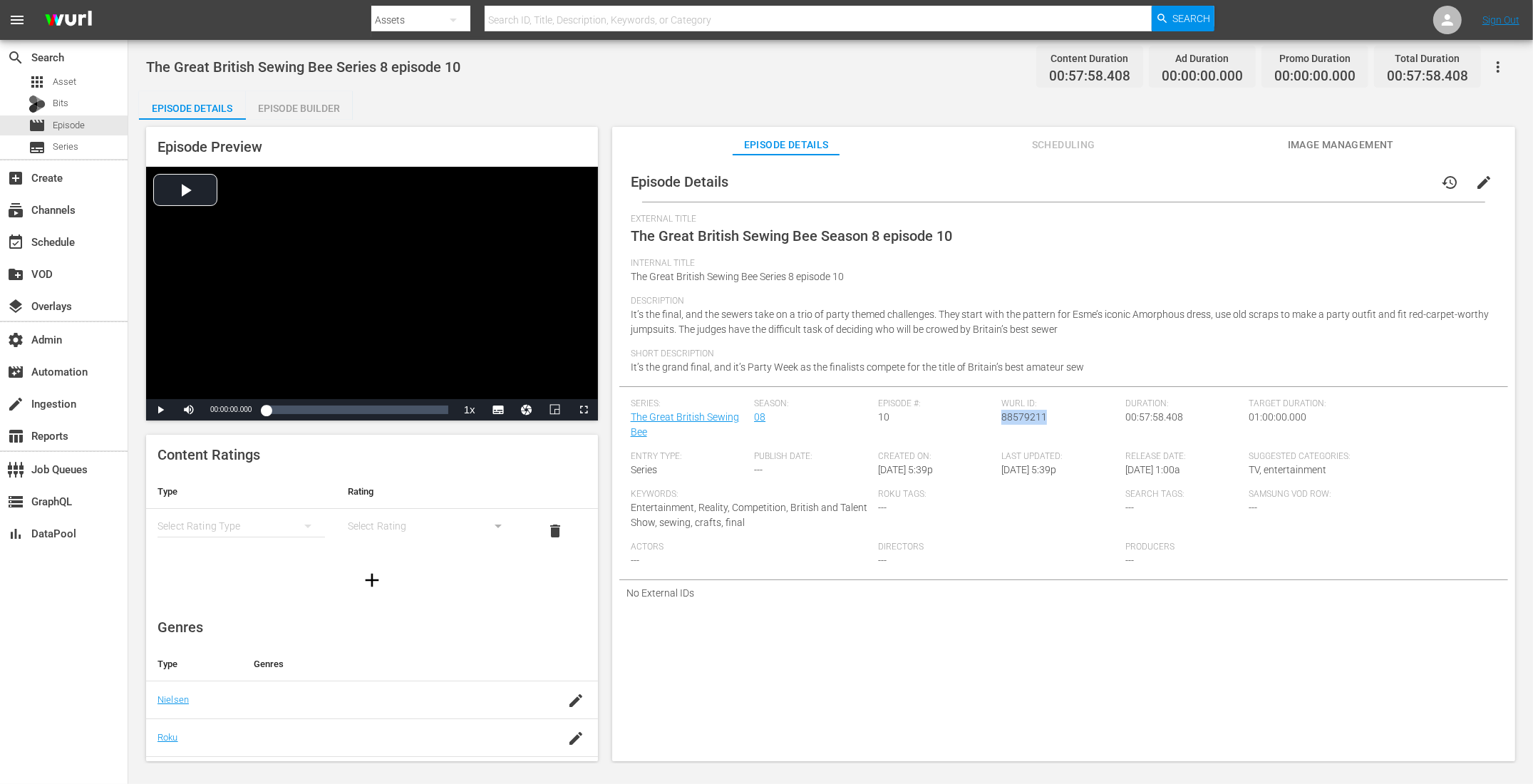
drag, startPoint x: 1043, startPoint y: 419, endPoint x: 998, endPoint y: 419, distance: 45.0
click at [1001, 419] on div "[PERSON_NAME] ID: 88579211" at bounding box center [1063, 424] width 124 height 53
copy span "88579211"
click at [305, 115] on div "Episode Builder" at bounding box center [300, 108] width 107 height 34
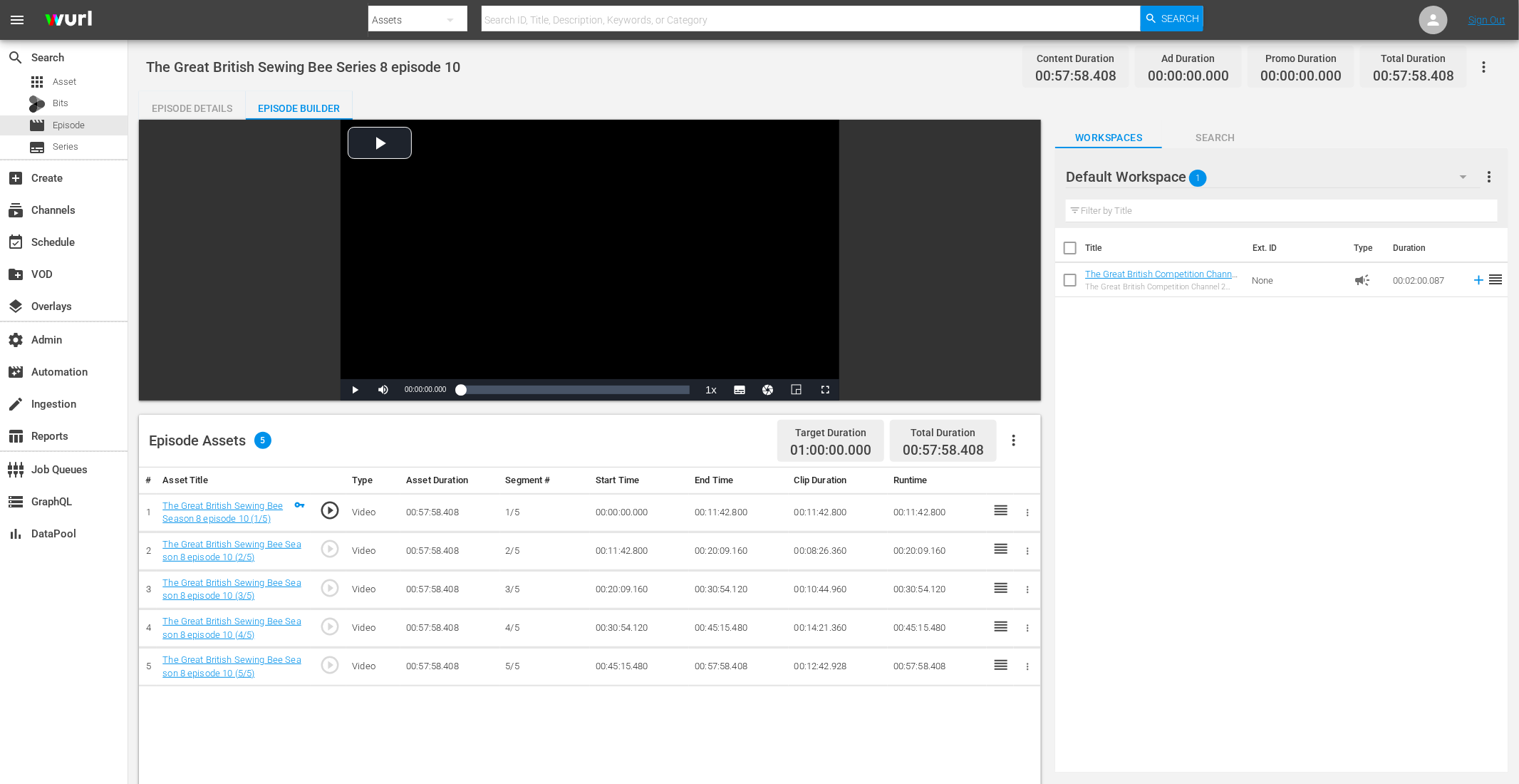
scroll to position [329, 0]
